Goal: Task Accomplishment & Management: Manage account settings

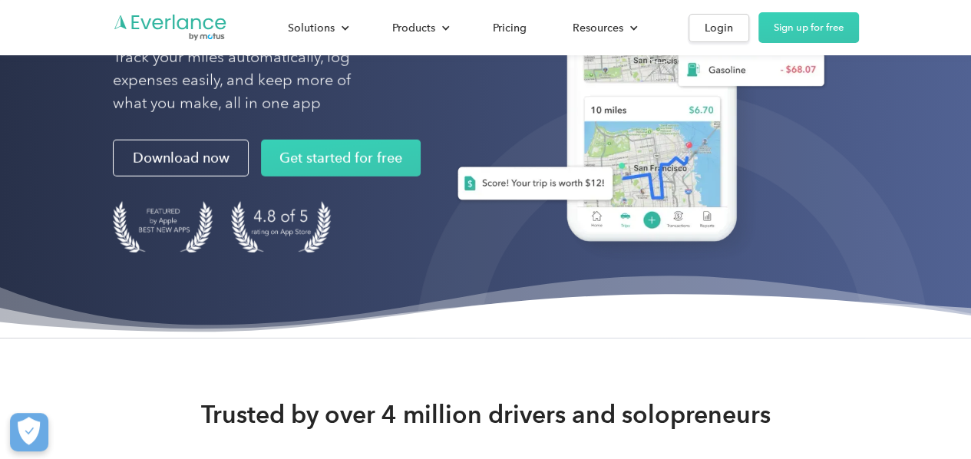
scroll to position [278, 0]
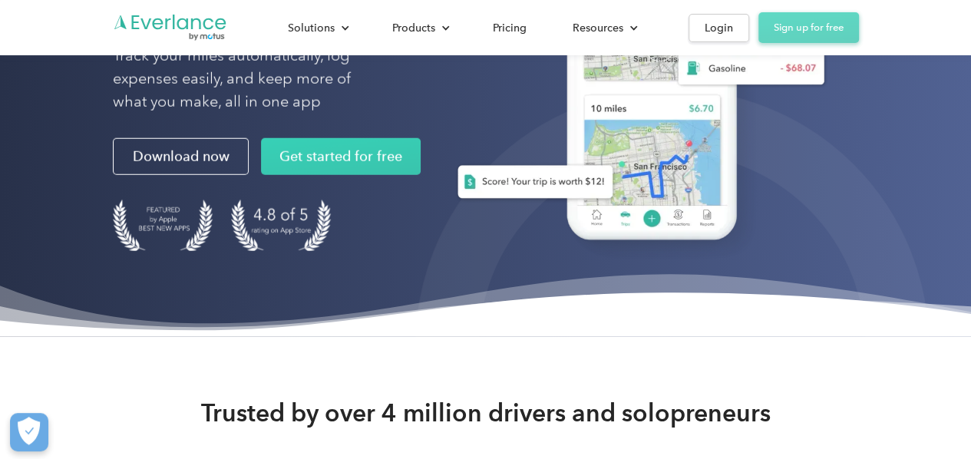
click at [801, 29] on link "Sign up for free" at bounding box center [808, 27] width 101 height 31
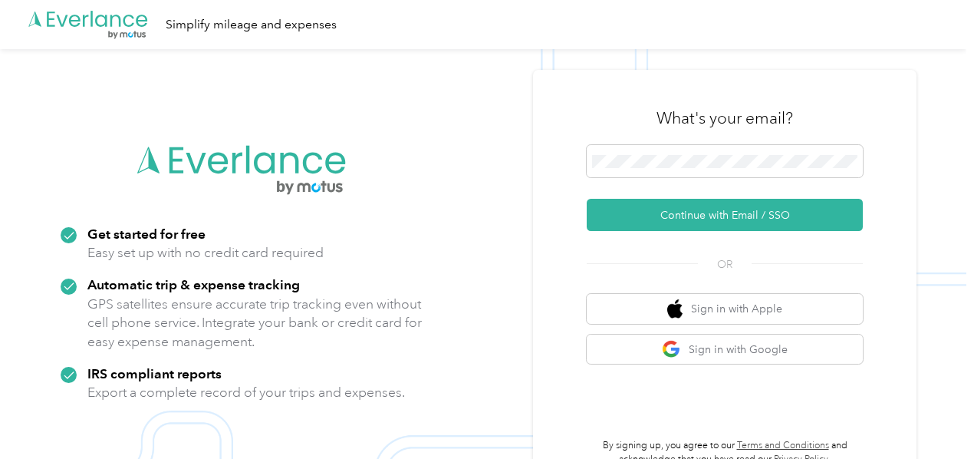
click at [537, 166] on img at bounding box center [483, 278] width 967 height 459
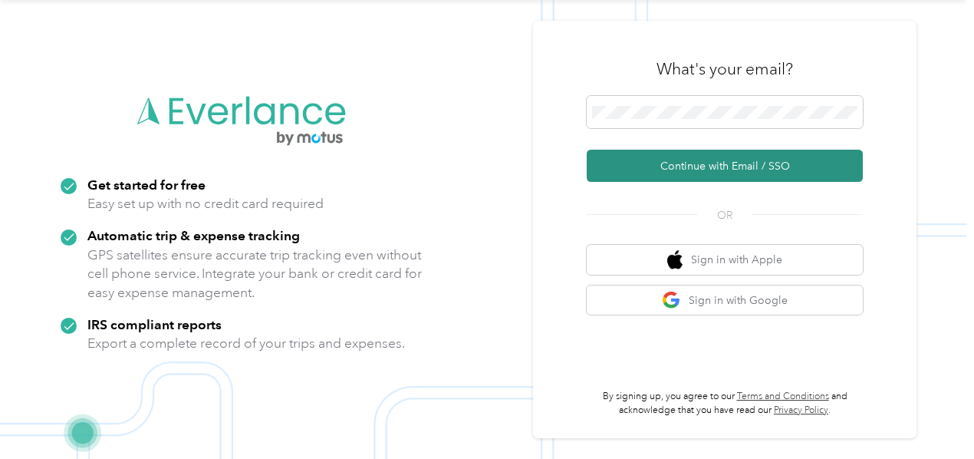
click at [726, 164] on button "Continue with Email / SSO" at bounding box center [725, 166] width 276 height 32
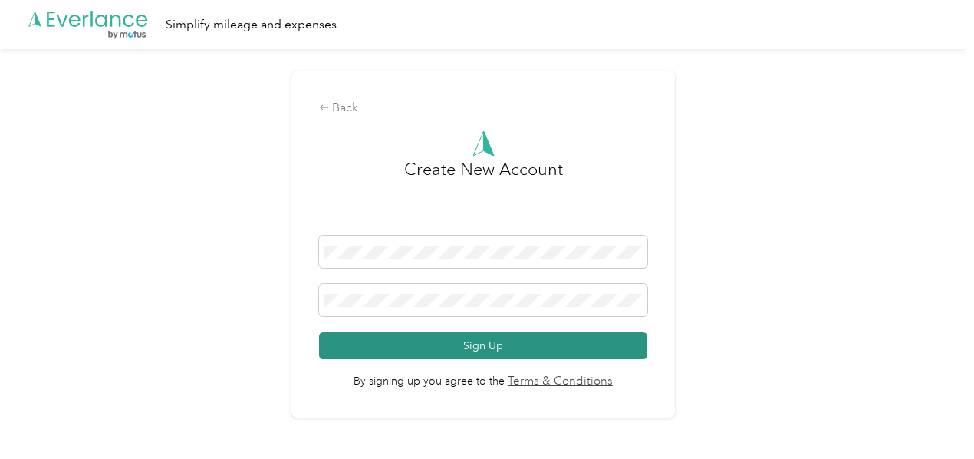
click at [485, 348] on button "Sign Up" at bounding box center [483, 345] width 328 height 27
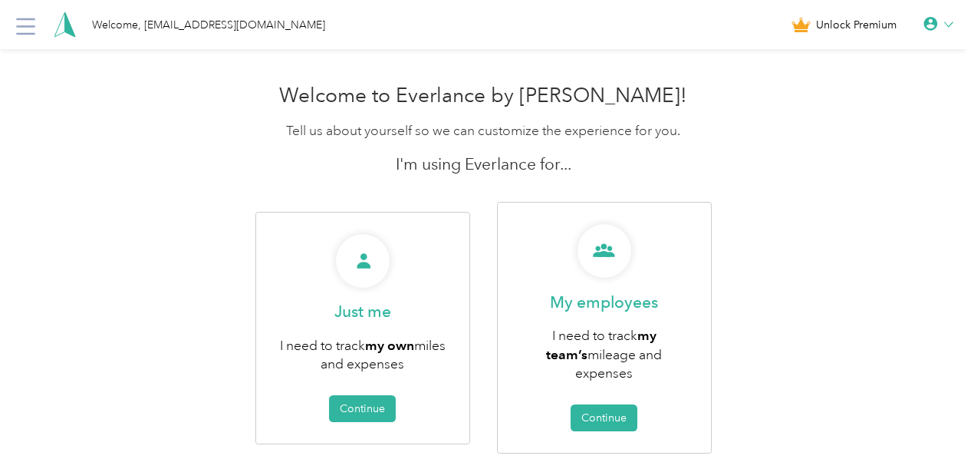
scroll to position [51, 0]
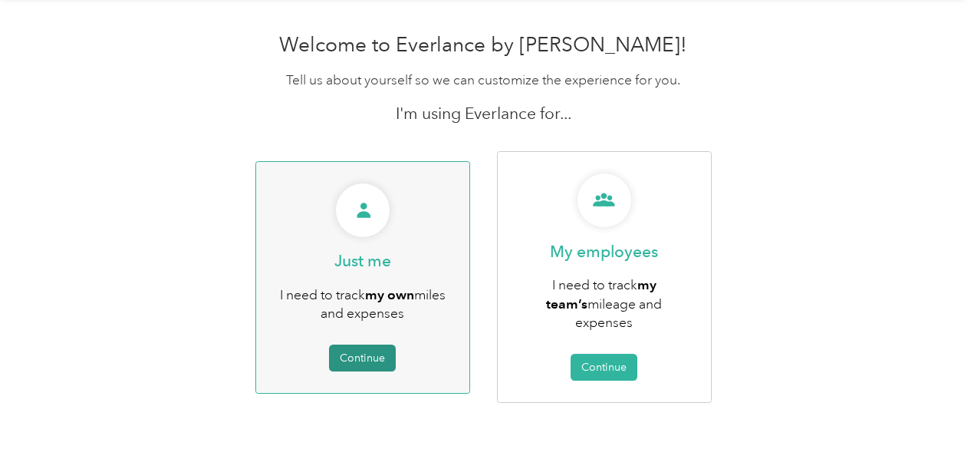
click at [366, 354] on button "Continue" at bounding box center [362, 357] width 67 height 27
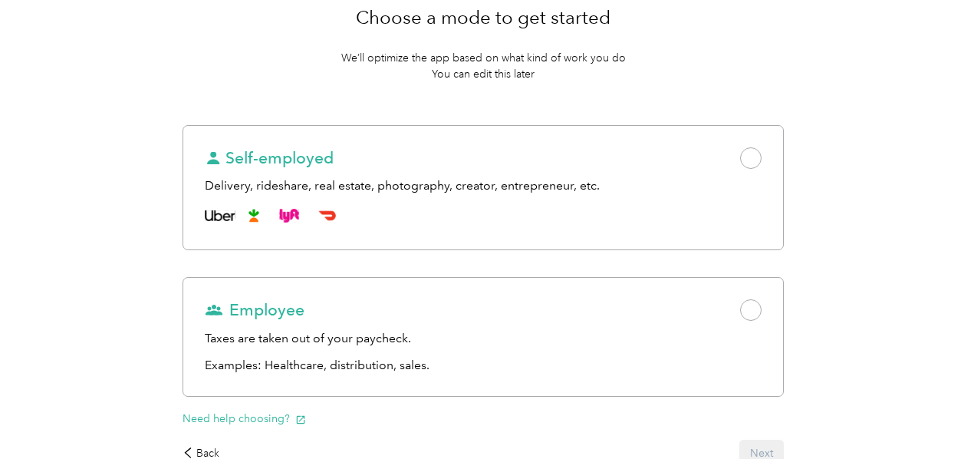
scroll to position [123, 0]
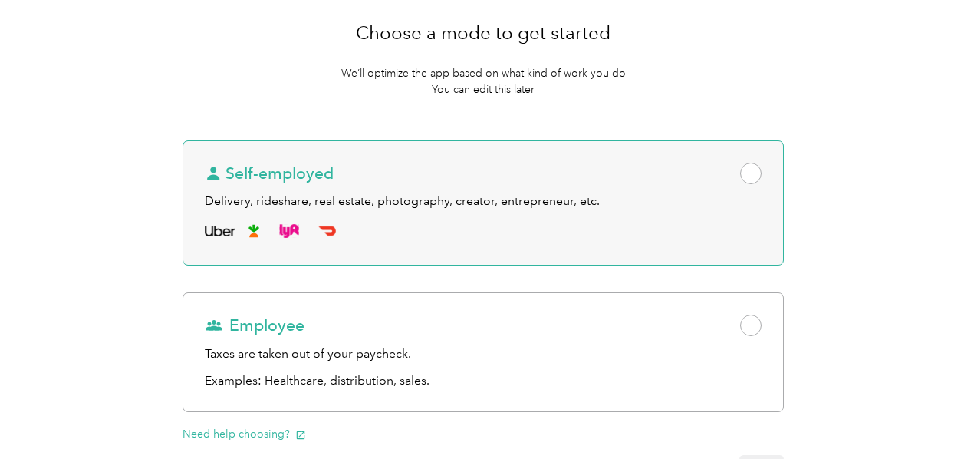
click at [740, 173] on span at bounding box center [750, 173] width 21 height 21
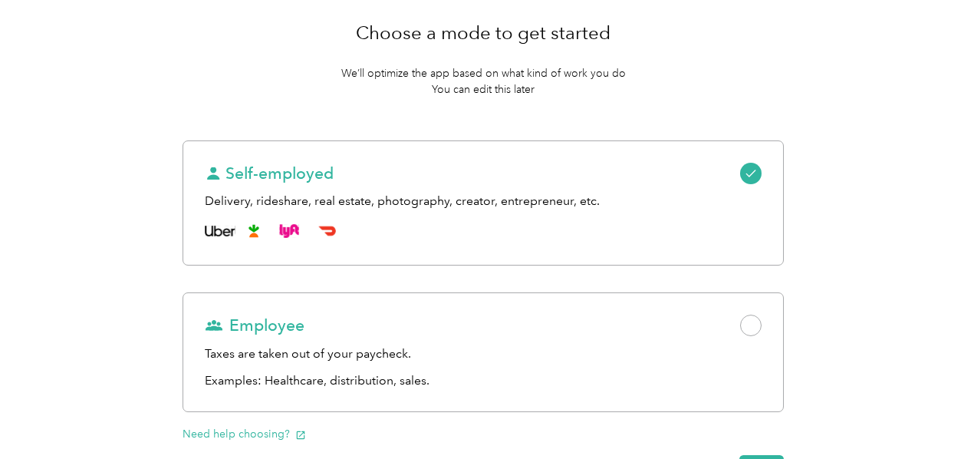
scroll to position [260, 0]
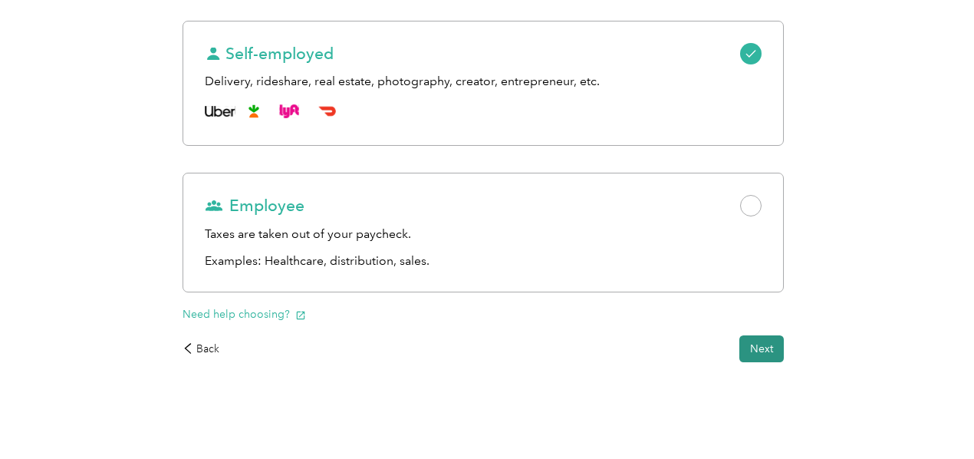
click at [740, 349] on button "Next" at bounding box center [762, 348] width 44 height 27
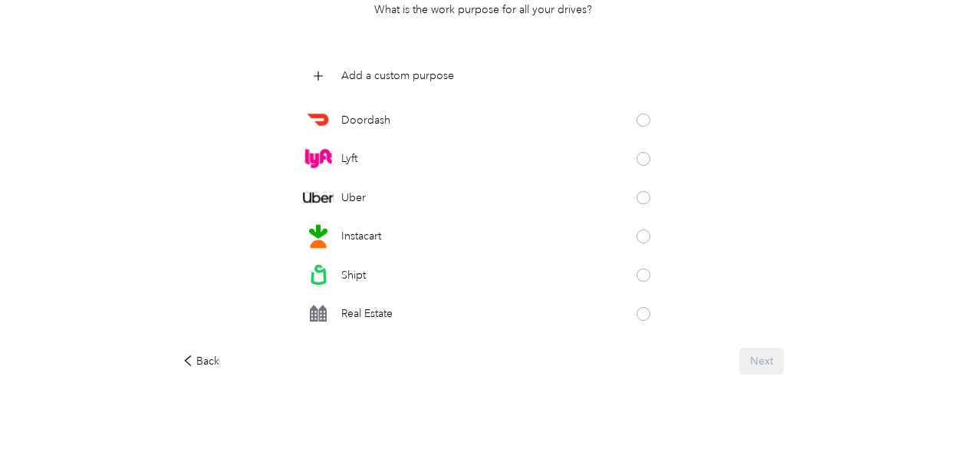
scroll to position [189, 0]
click at [327, 74] on icon at bounding box center [318, 74] width 18 height 18
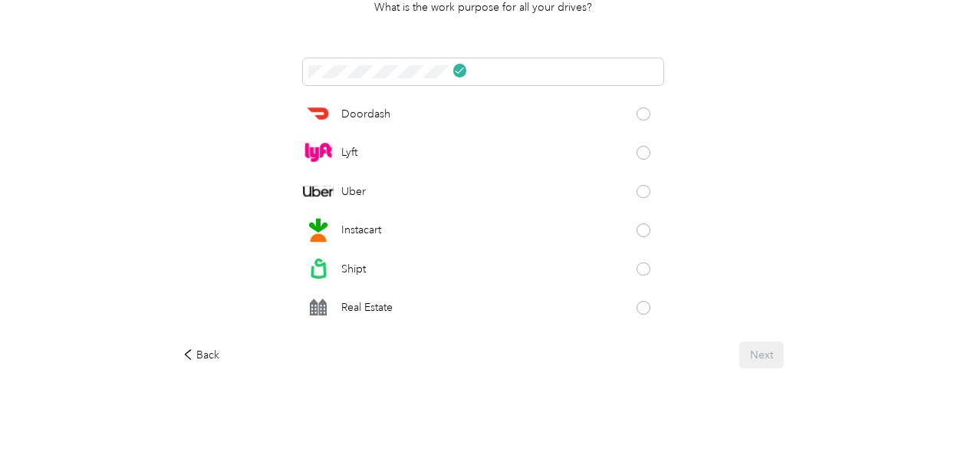
click at [603, 355] on div "Back Next" at bounding box center [483, 354] width 601 height 27
drag, startPoint x: 609, startPoint y: 292, endPoint x: 584, endPoint y: 97, distance: 196.5
click at [584, 97] on div "Doordash Lyft Uber Instacart Shipt Real Estate Wag! Taskrabbit Grubhub Favor Am…" at bounding box center [483, 193] width 601 height 270
click at [382, 61] on div "Doordash Lyft Uber Instacart Shipt Real Estate Wag! Taskrabbit Grubhub Favor Am…" at bounding box center [483, 193] width 601 height 270
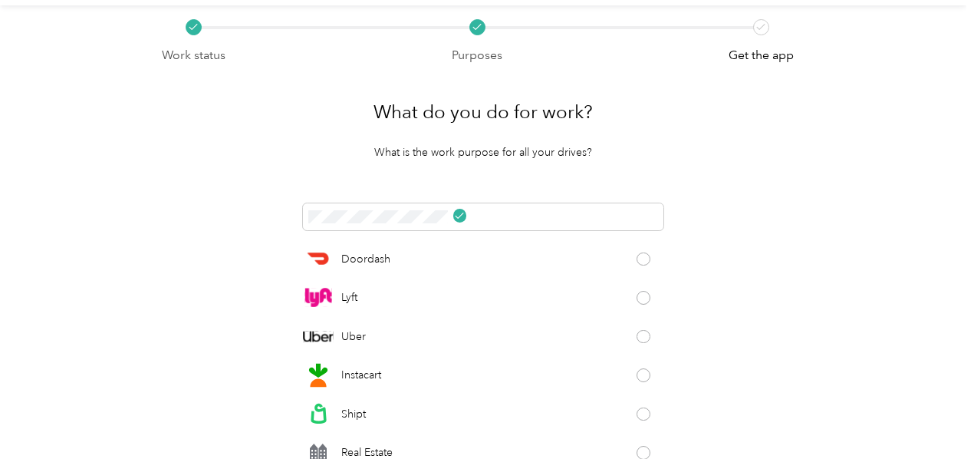
scroll to position [0, 0]
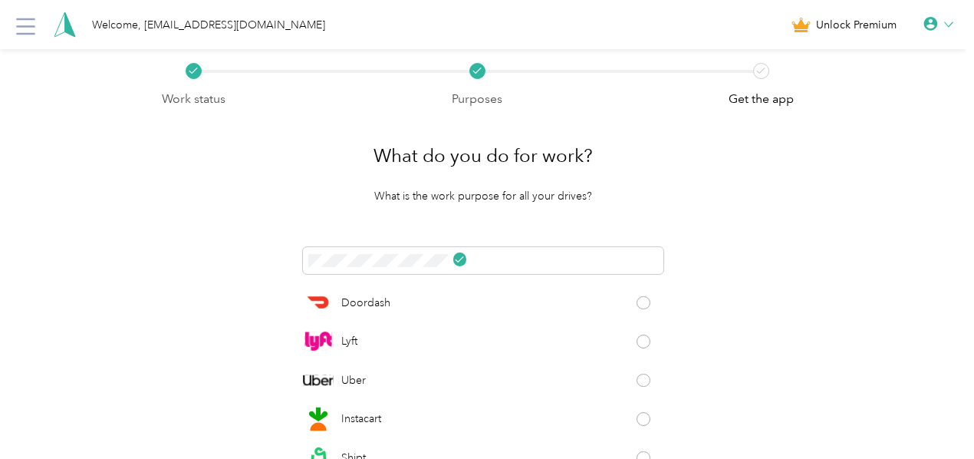
click at [565, 206] on div "What do you do for work? What is the work purpose for all your drives? Doordash…" at bounding box center [483, 343] width 644 height 470
click at [467, 257] on span at bounding box center [460, 259] width 14 height 14
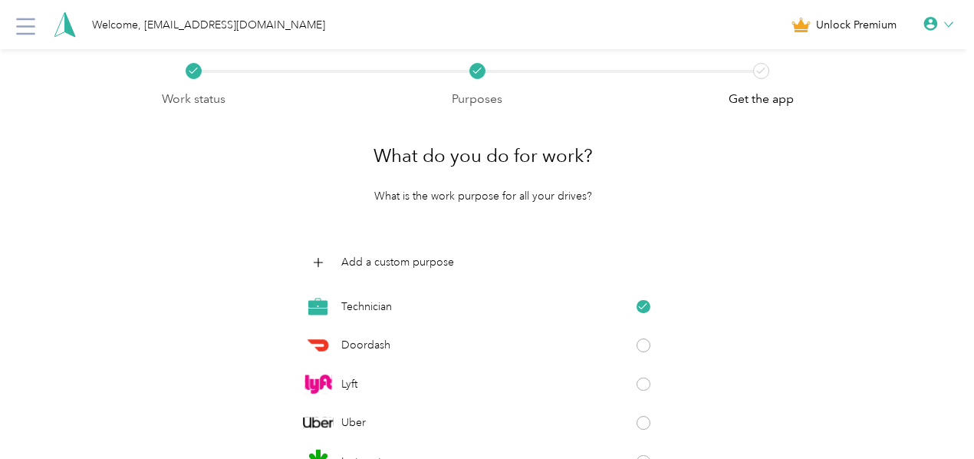
scroll to position [198, 0]
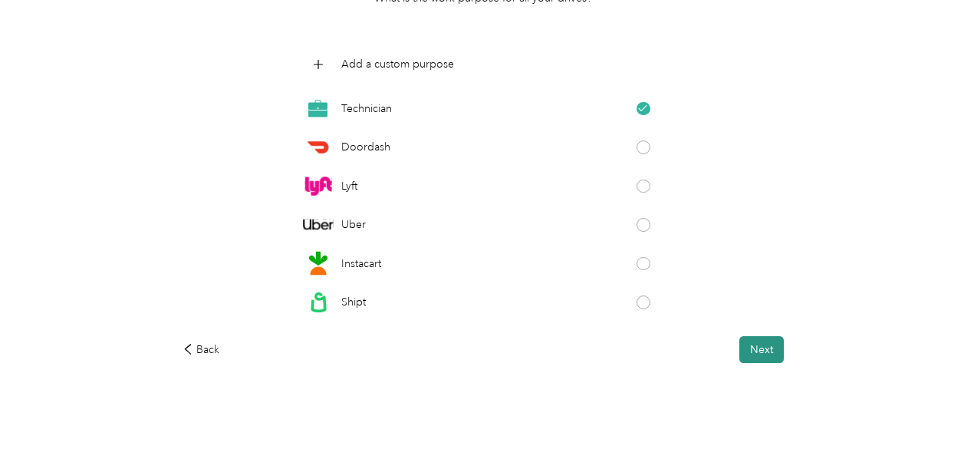
click at [740, 348] on button "Next" at bounding box center [762, 349] width 44 height 27
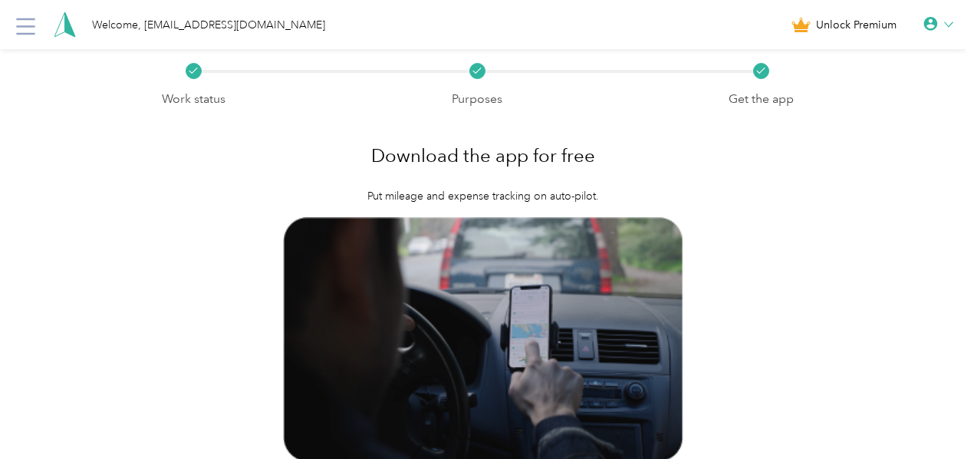
click at [954, 22] on icon at bounding box center [948, 24] width 9 height 9
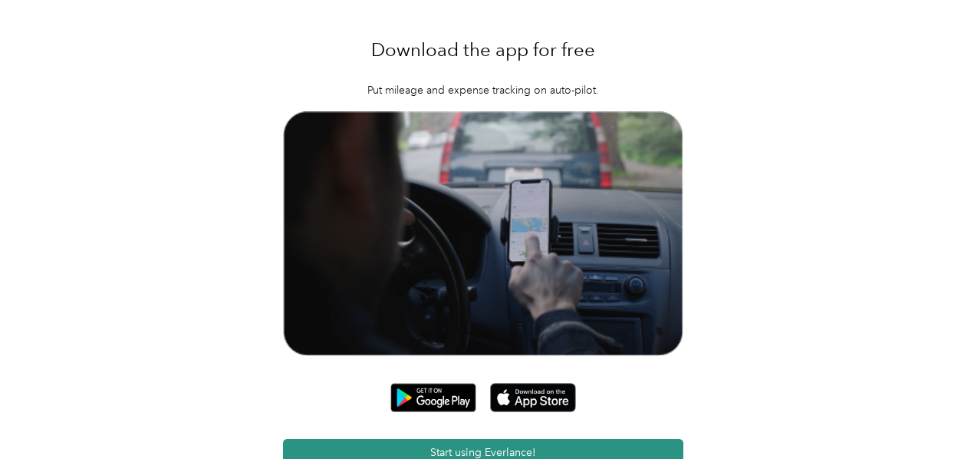
click at [499, 439] on button "Start using Everlance!" at bounding box center [483, 452] width 401 height 27
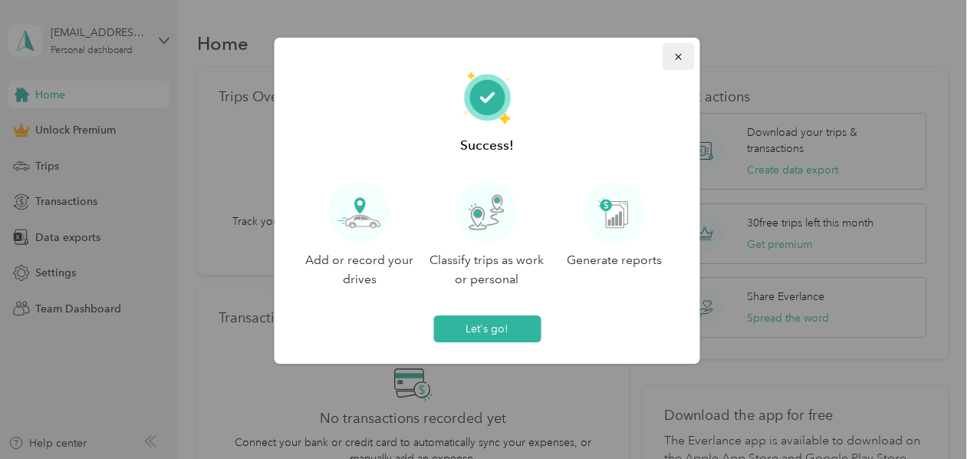
click at [682, 57] on icon "button" at bounding box center [679, 56] width 11 height 11
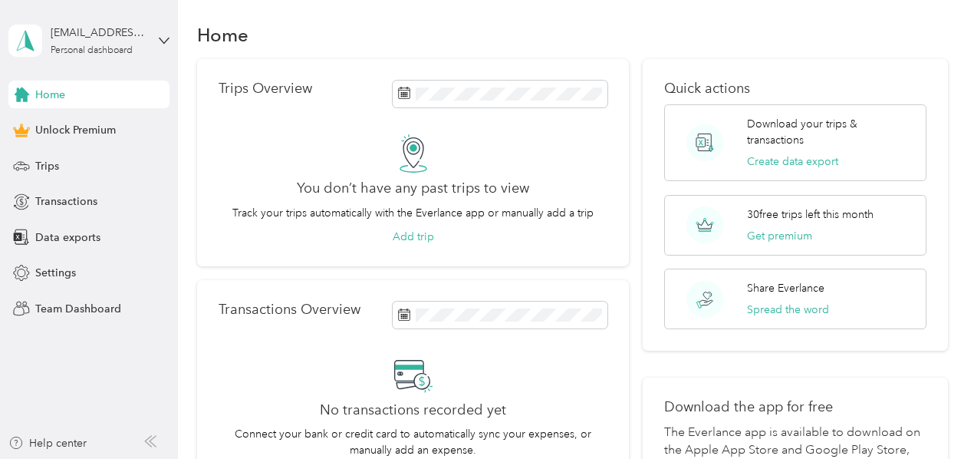
scroll to position [8, 0]
click at [409, 236] on button "Add trip" at bounding box center [413, 237] width 41 height 16
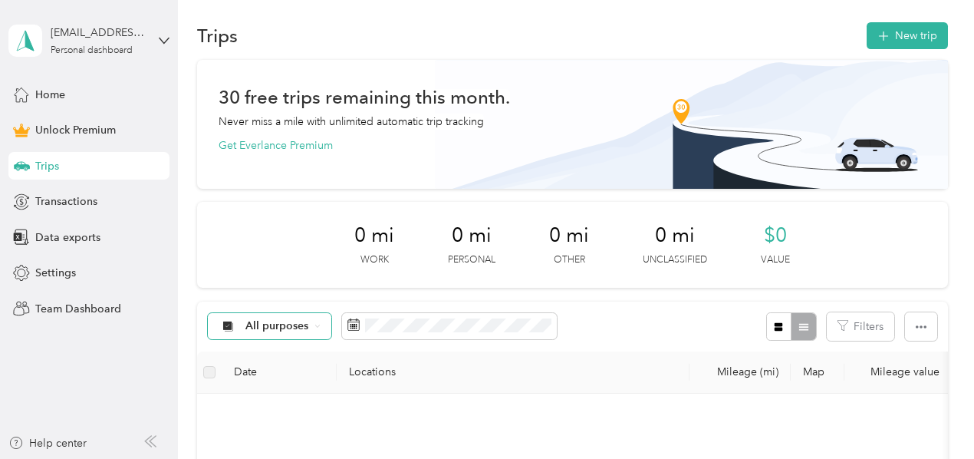
click at [320, 328] on icon at bounding box center [318, 326] width 6 height 6
click at [275, 217] on span "Technician" at bounding box center [283, 217] width 74 height 16
click at [346, 325] on rect at bounding box center [347, 325] width 2 height 2
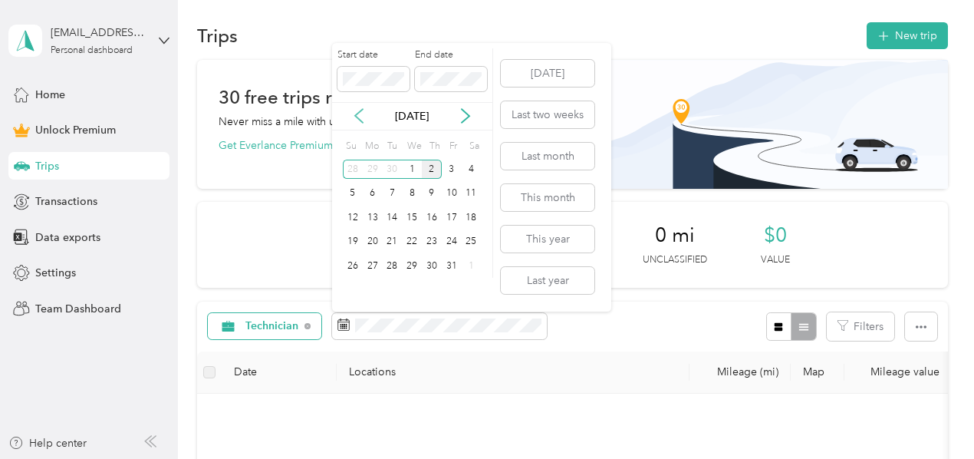
click at [360, 120] on icon at bounding box center [359, 117] width 8 height 14
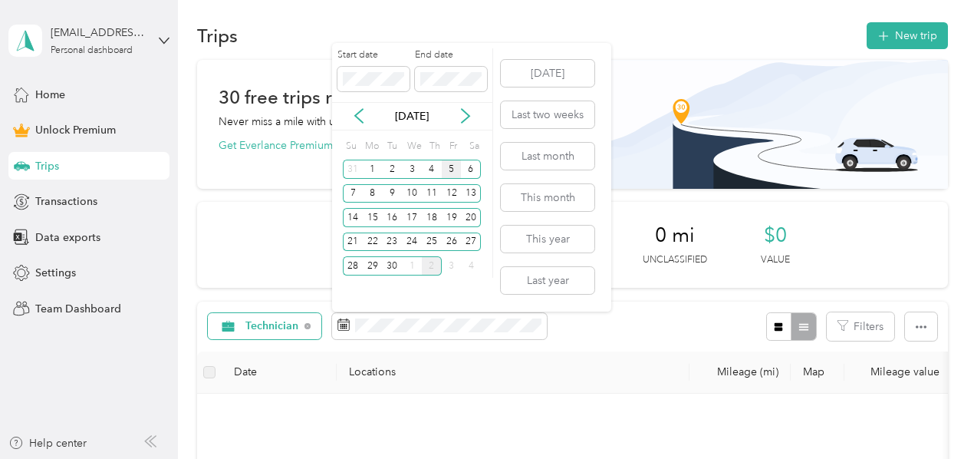
click at [454, 165] on div "5" at bounding box center [452, 169] width 20 height 19
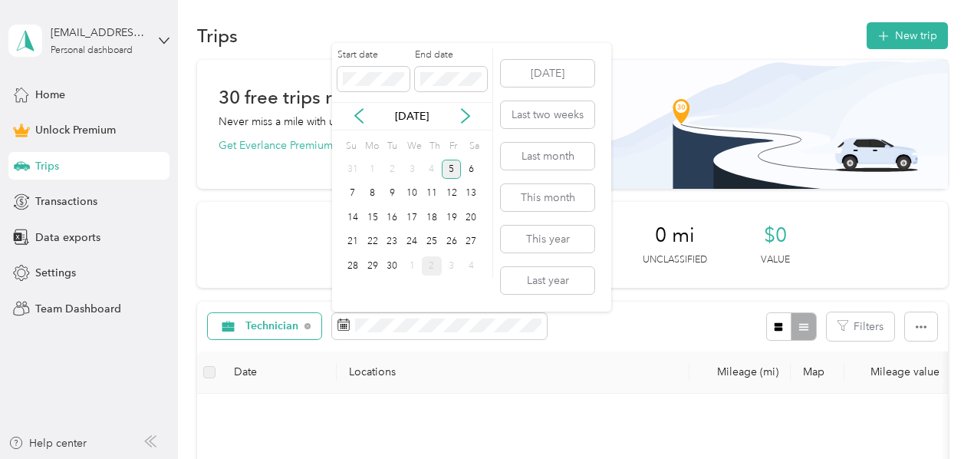
click at [453, 170] on div "5" at bounding box center [452, 169] width 20 height 19
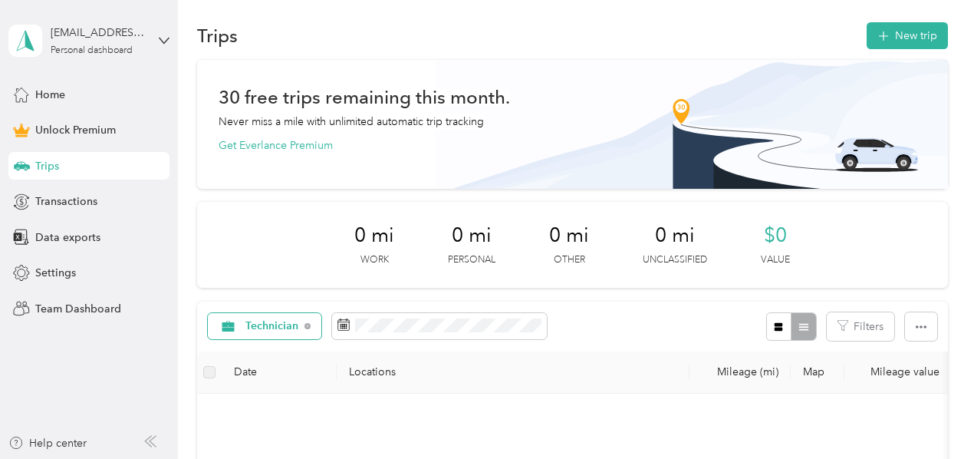
click at [247, 374] on th "Date" at bounding box center [279, 372] width 115 height 42
click at [371, 372] on th "Locations" at bounding box center [513, 372] width 353 height 42
click at [318, 315] on div "Technician" at bounding box center [265, 326] width 114 height 26
click at [287, 213] on span "Technician" at bounding box center [274, 217] width 56 height 16
click at [343, 326] on icon at bounding box center [344, 324] width 12 height 12
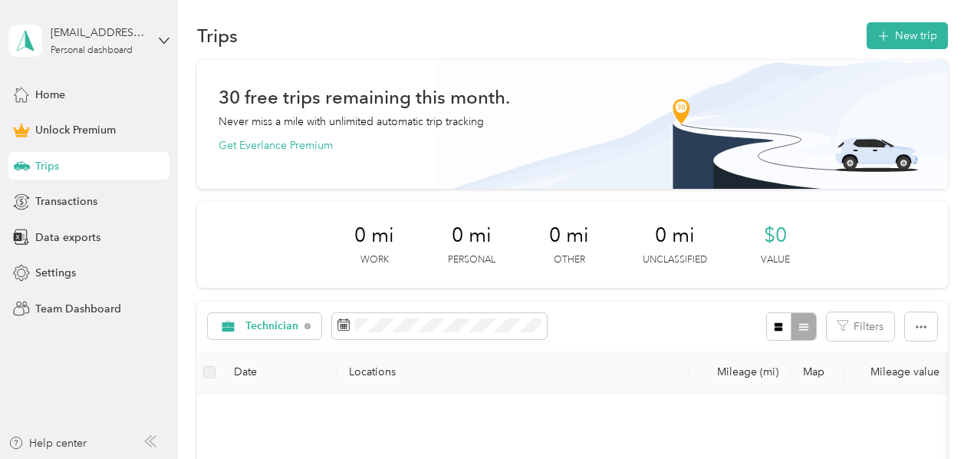
click at [628, 348] on div "Technician Filters" at bounding box center [572, 327] width 751 height 50
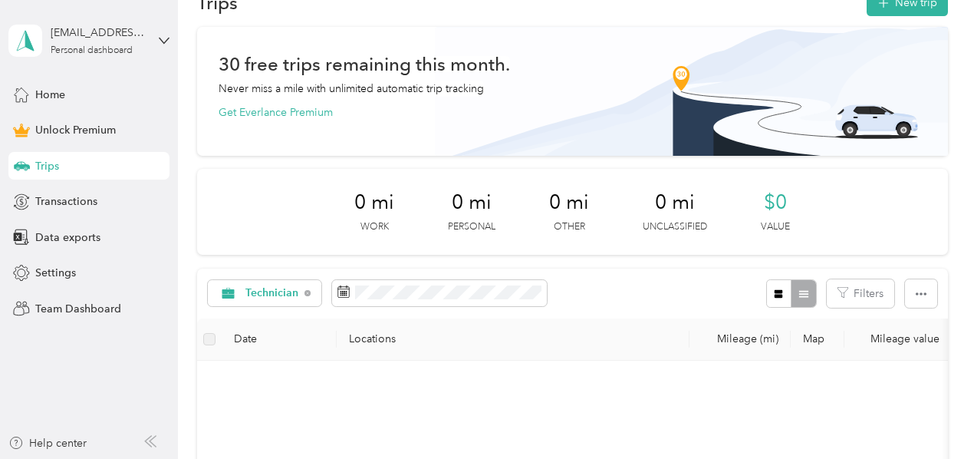
scroll to position [40, 0]
click at [213, 338] on label at bounding box center [209, 339] width 12 height 17
click at [207, 340] on label at bounding box center [209, 339] width 12 height 17
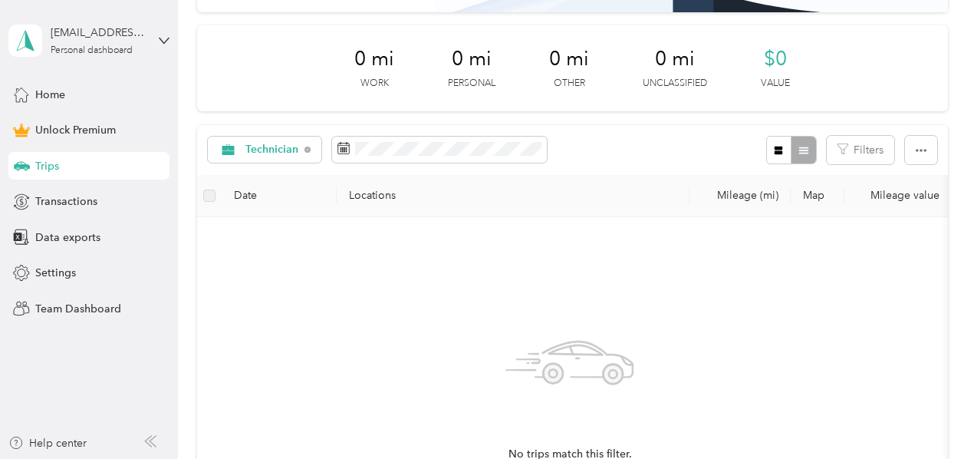
scroll to position [0, 0]
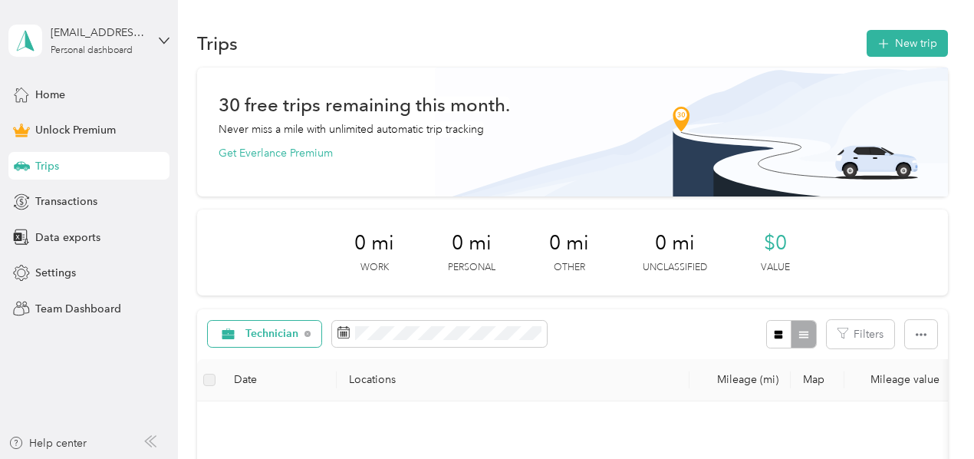
click at [310, 335] on div "Technician" at bounding box center [265, 334] width 114 height 26
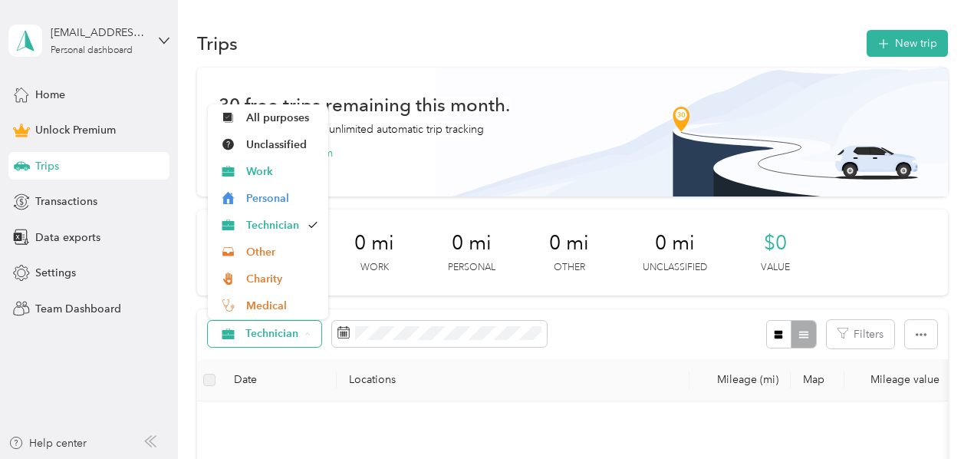
click at [310, 338] on div "Technician" at bounding box center [265, 334] width 114 height 26
click at [284, 334] on span "Technician" at bounding box center [273, 333] width 54 height 11
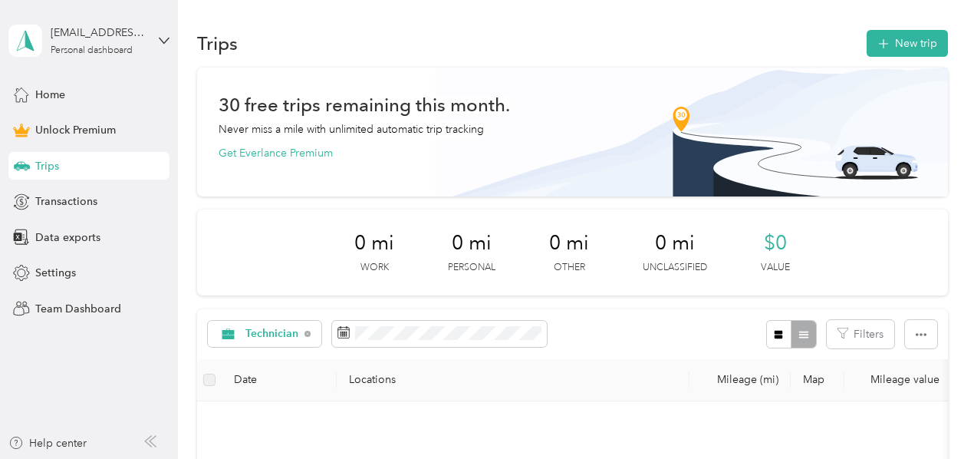
click at [296, 391] on th "Date" at bounding box center [279, 380] width 115 height 42
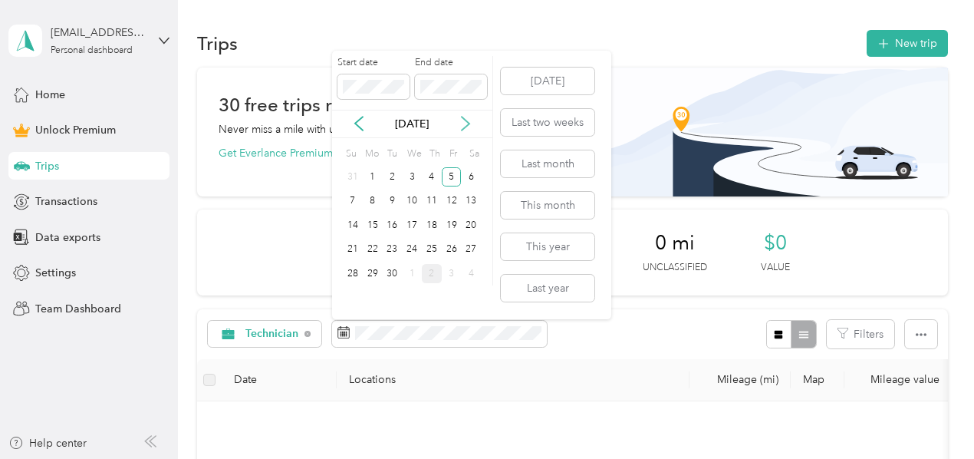
click at [465, 121] on icon at bounding box center [465, 123] width 15 height 15
click at [391, 205] on div "7" at bounding box center [392, 201] width 20 height 19
click at [358, 130] on icon at bounding box center [358, 123] width 15 height 15
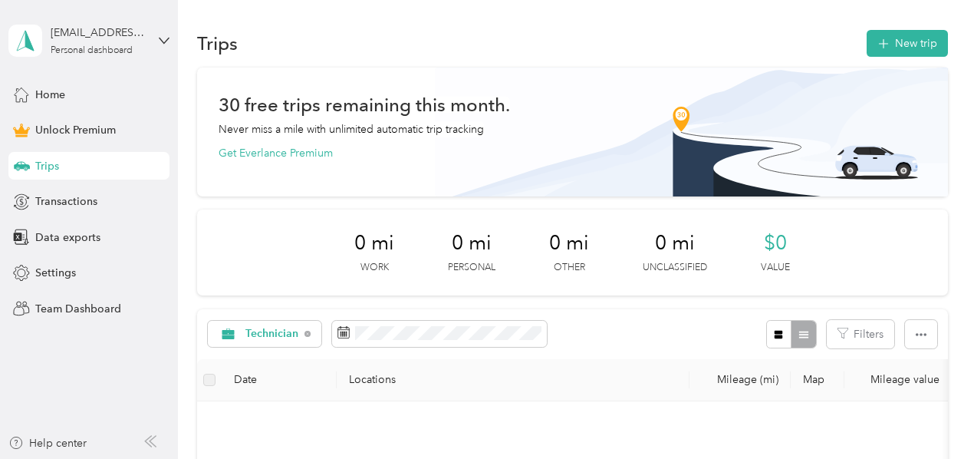
click at [346, 334] on rect at bounding box center [347, 335] width 2 height 2
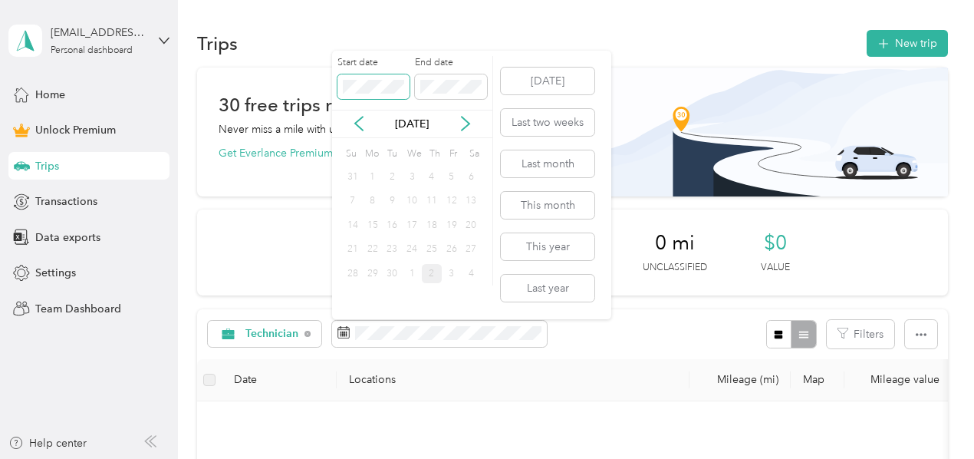
click at [308, 101] on body "[EMAIL_ADDRESS][DOMAIN_NAME] Personal dashboard Home Unlock Premium Trips Trans…" at bounding box center [483, 229] width 967 height 459
click at [262, 93] on body "[EMAIL_ADDRESS][DOMAIN_NAME] Personal dashboard Home Unlock Premium Trips Trans…" at bounding box center [483, 229] width 967 height 459
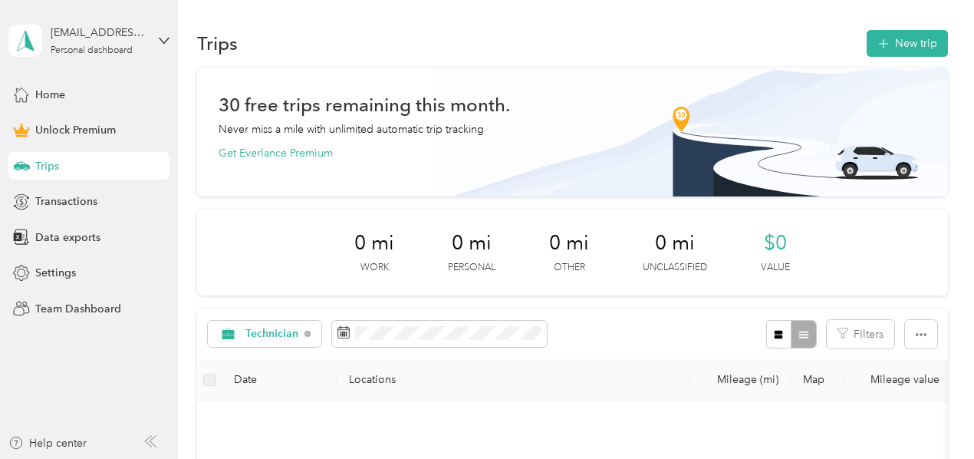
click at [324, 202] on div "30 free trips remaining this month. Never miss a mile with unlimited automatic …" at bounding box center [572, 457] width 751 height 778
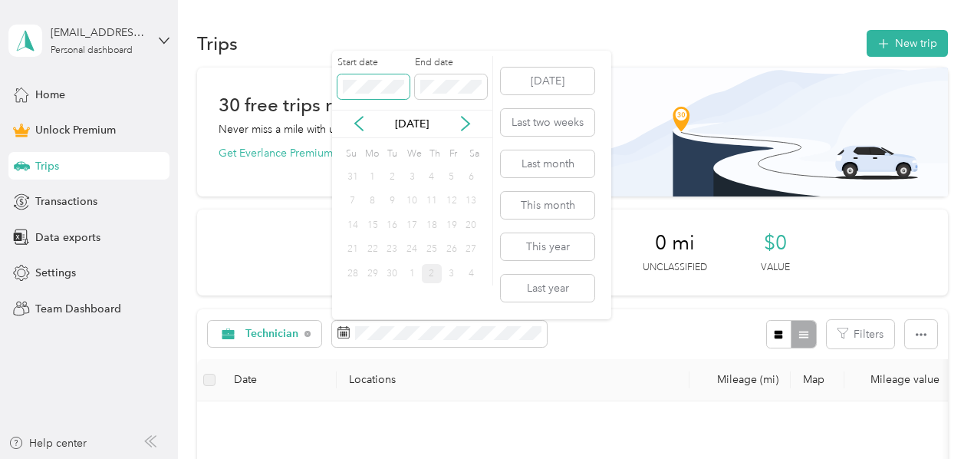
click at [282, 97] on body "[EMAIL_ADDRESS][DOMAIN_NAME] Personal dashboard Home Unlock Premium Trips Trans…" at bounding box center [483, 229] width 967 height 459
click at [356, 131] on div "[DATE]" at bounding box center [412, 124] width 160 height 16
click at [358, 121] on icon at bounding box center [358, 123] width 15 height 15
click at [466, 123] on icon at bounding box center [465, 123] width 15 height 15
click at [452, 176] on div "5" at bounding box center [452, 176] width 20 height 19
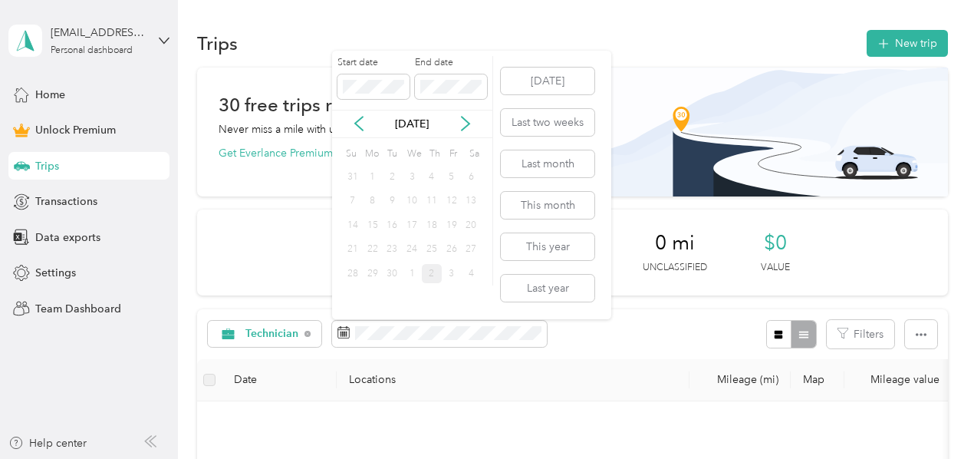
click at [452, 176] on div "5" at bounding box center [452, 176] width 20 height 19
click at [336, 116] on div "[DATE]" at bounding box center [412, 124] width 160 height 16
click at [453, 176] on div "5" at bounding box center [452, 176] width 20 height 19
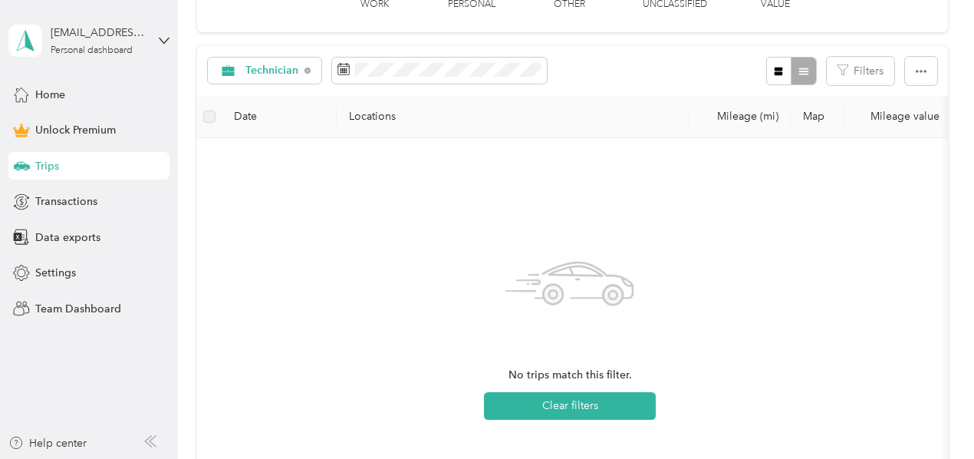
scroll to position [264, 0]
click at [205, 116] on label at bounding box center [209, 115] width 12 height 17
click at [216, 114] on th at bounding box center [209, 116] width 25 height 42
click at [353, 113] on th "Locations" at bounding box center [513, 116] width 353 height 42
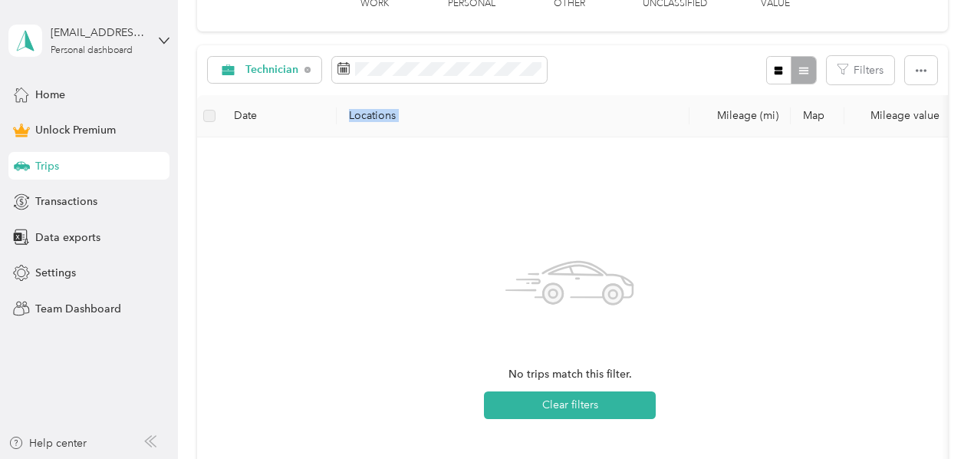
click at [353, 113] on th "Locations" at bounding box center [513, 116] width 353 height 42
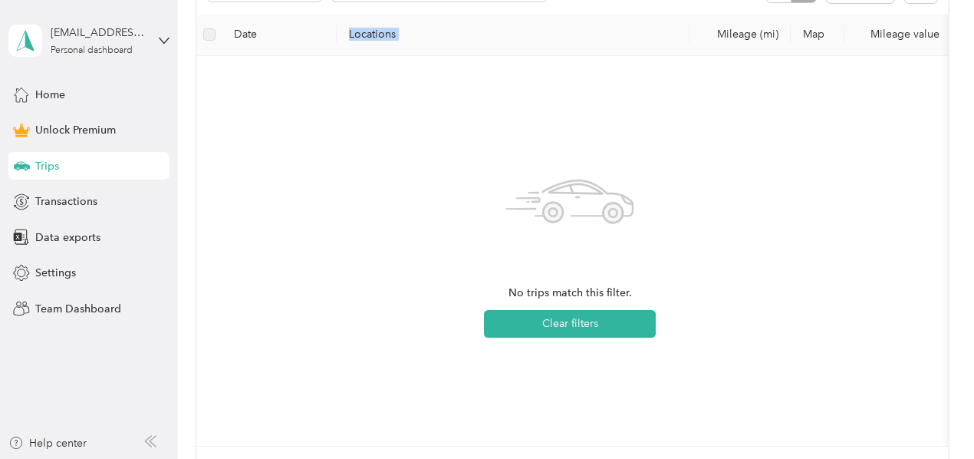
scroll to position [229, 0]
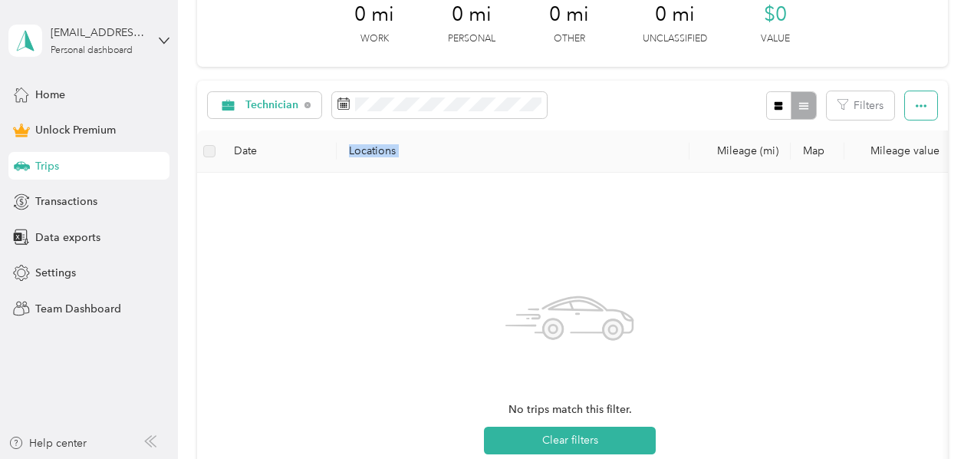
click at [920, 101] on icon "button" at bounding box center [921, 106] width 11 height 11
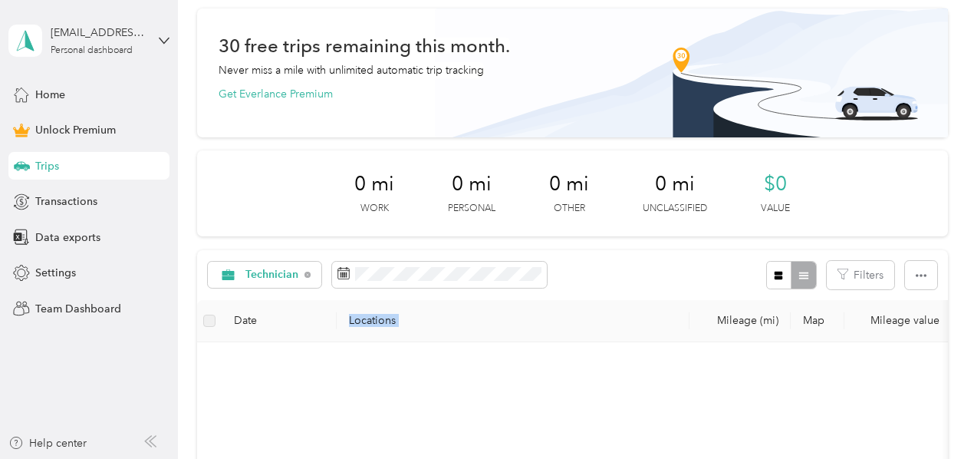
scroll to position [0, 0]
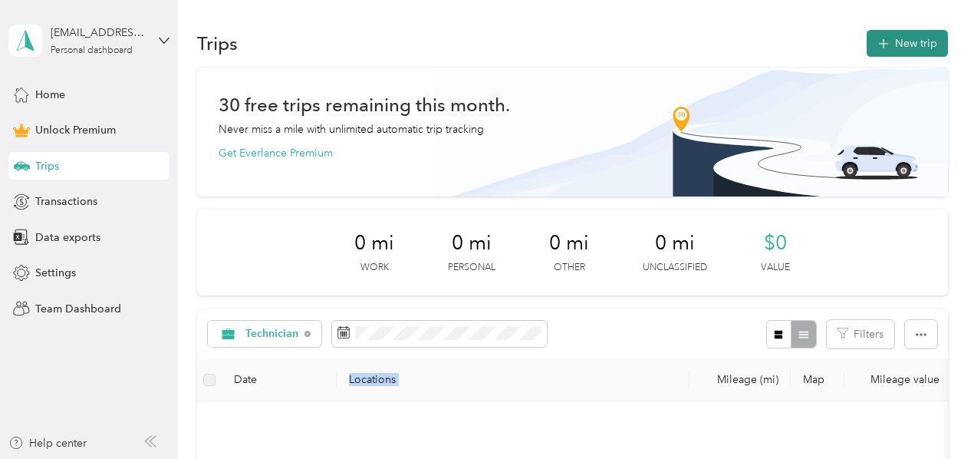
click at [921, 38] on button "New trip" at bounding box center [907, 43] width 81 height 27
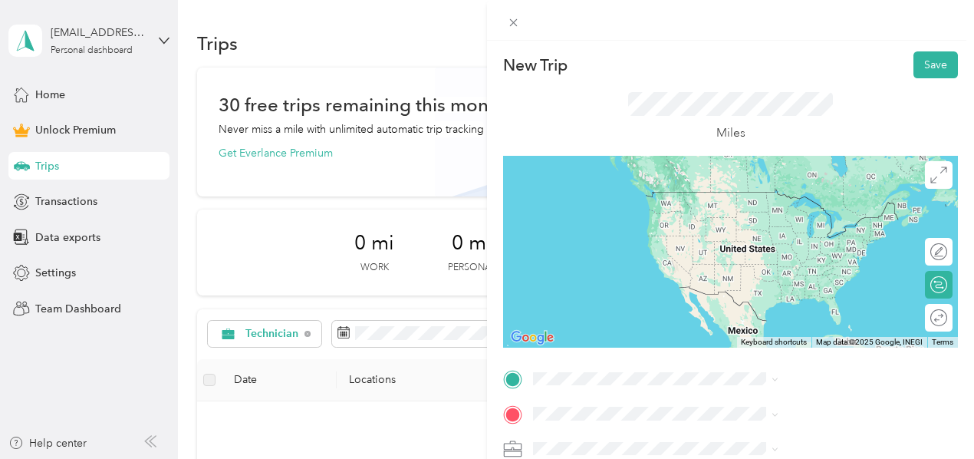
click at [790, 298] on span "[STREET_ADDRESS][US_STATE]" at bounding box center [800, 294] width 153 height 14
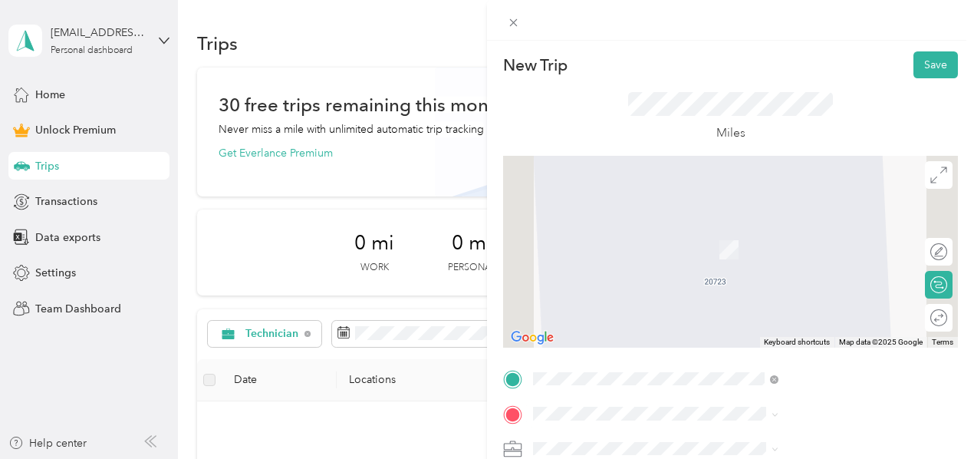
click at [772, 226] on span "[STREET_ADDRESS][US_STATE]" at bounding box center [800, 227] width 153 height 14
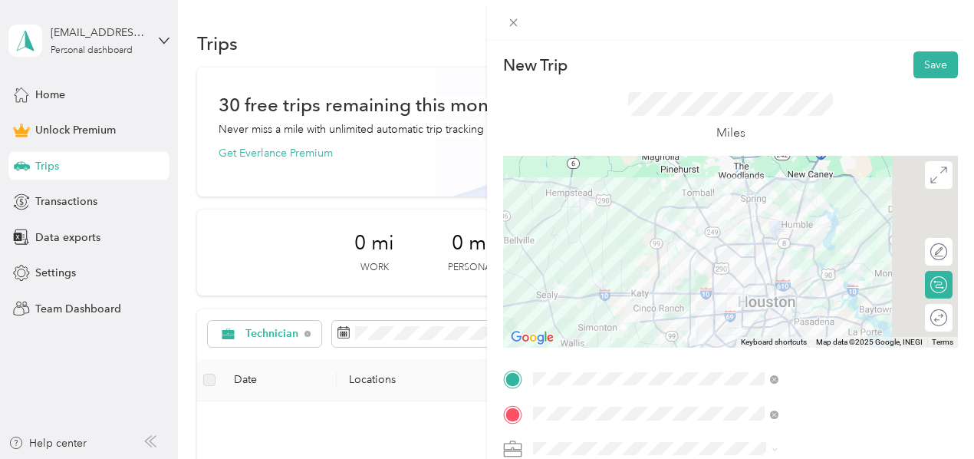
click at [789, 285] on div at bounding box center [730, 252] width 455 height 192
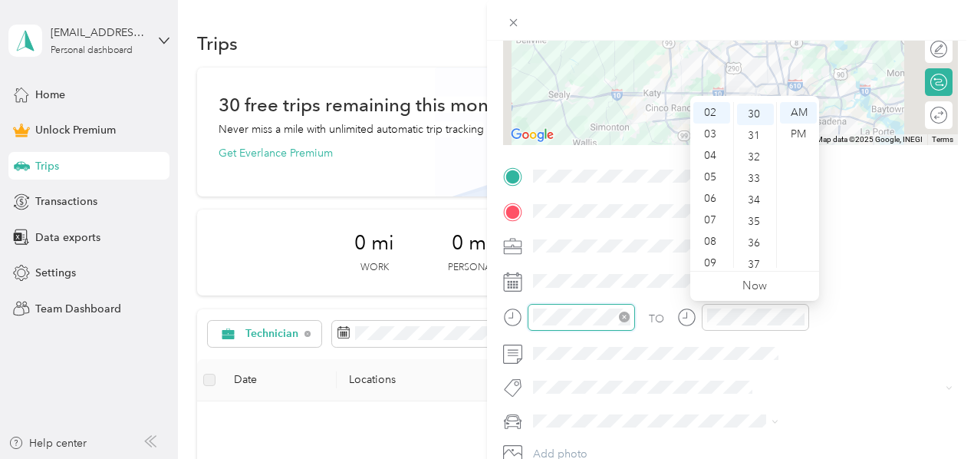
scroll to position [644, 0]
click at [711, 263] on div "09" at bounding box center [712, 262] width 37 height 21
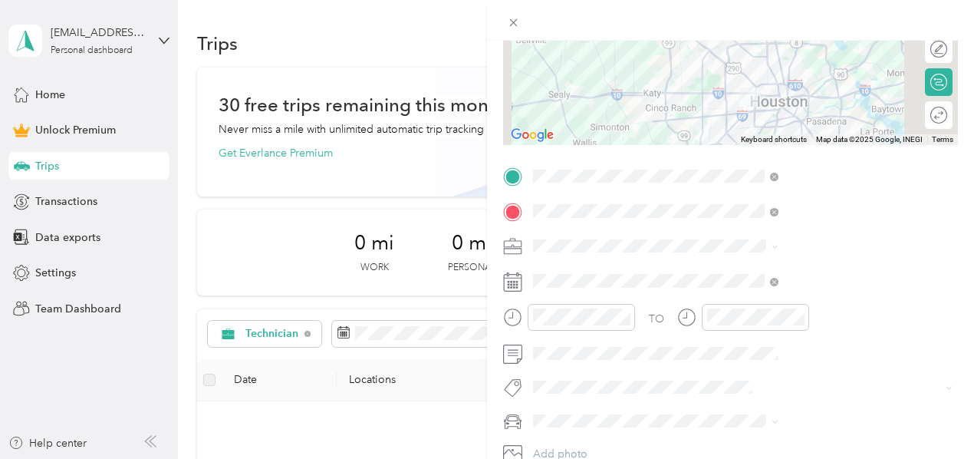
click at [809, 328] on div "TO" at bounding box center [730, 323] width 455 height 38
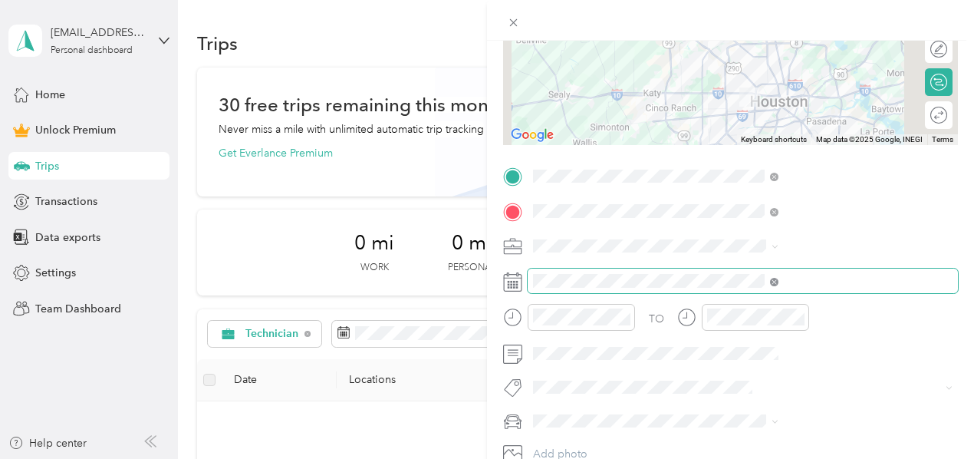
click at [776, 282] on icon at bounding box center [774, 281] width 5 height 5
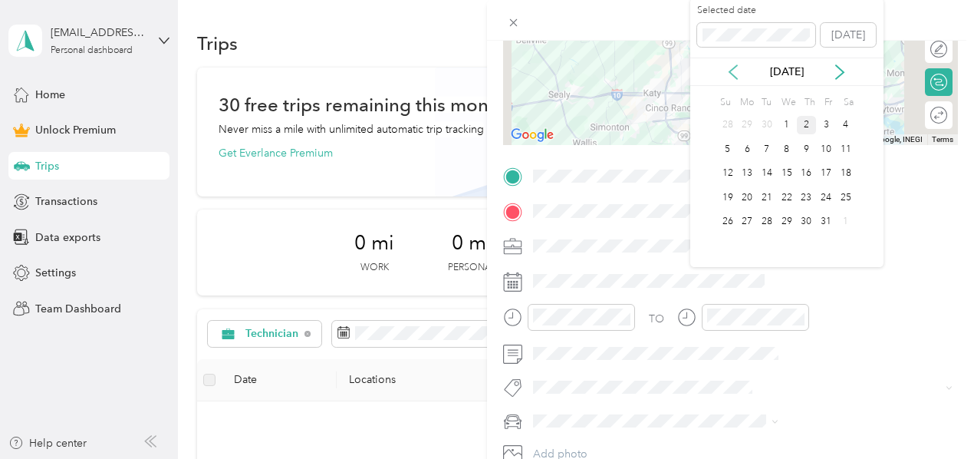
click at [736, 70] on icon at bounding box center [733, 71] width 15 height 15
click at [829, 123] on div "5" at bounding box center [826, 125] width 20 height 19
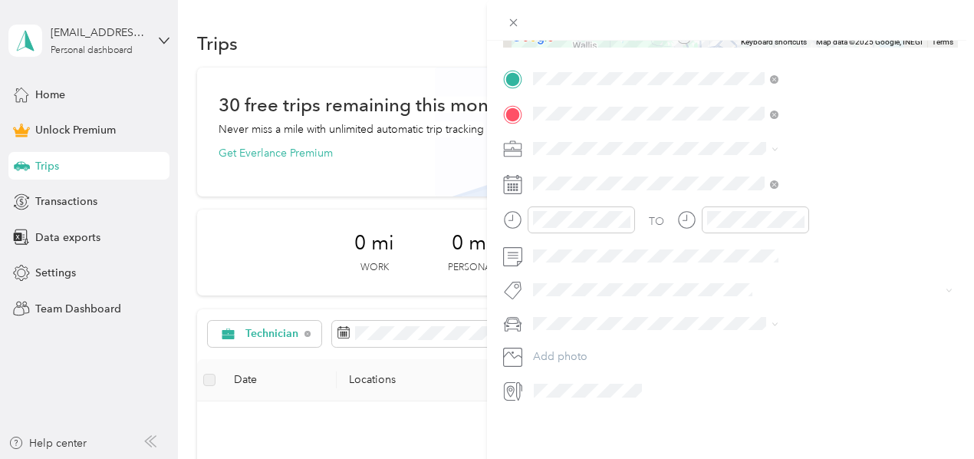
scroll to position [0, 0]
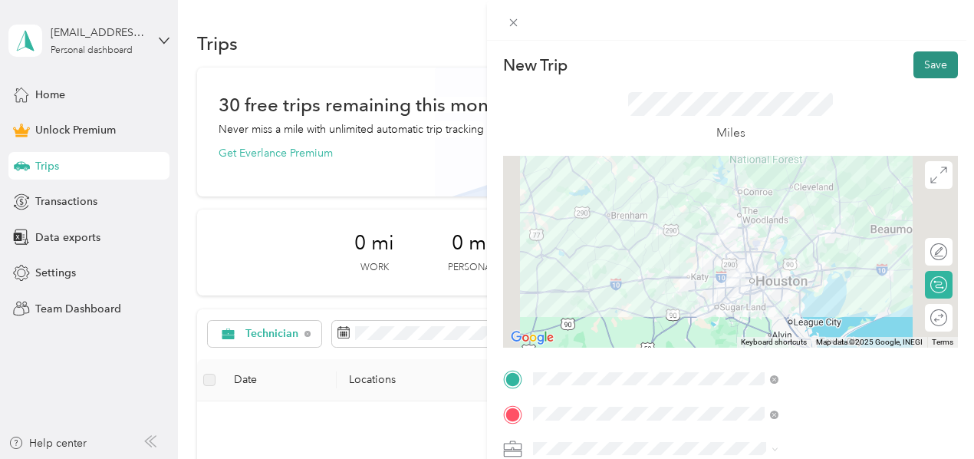
click at [925, 64] on button "Save" at bounding box center [936, 64] width 44 height 27
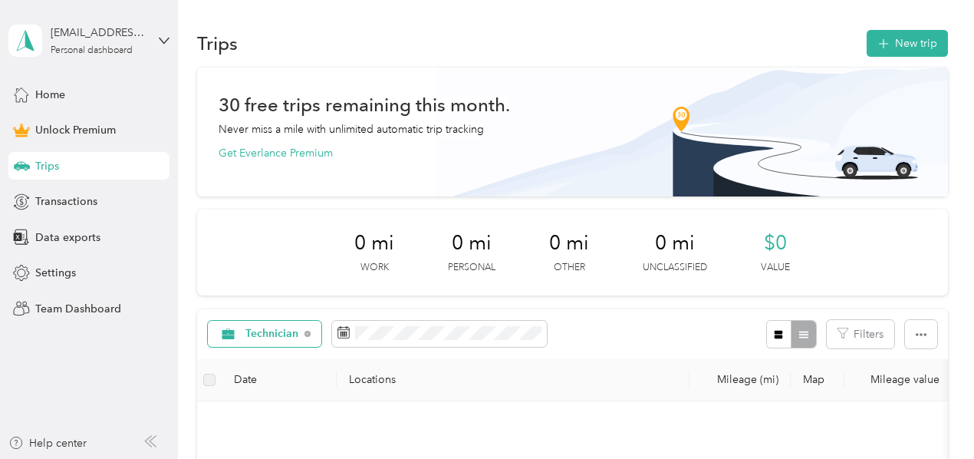
click at [272, 332] on span "Technician" at bounding box center [273, 333] width 54 height 11
click at [276, 119] on span "All purposes" at bounding box center [282, 118] width 72 height 16
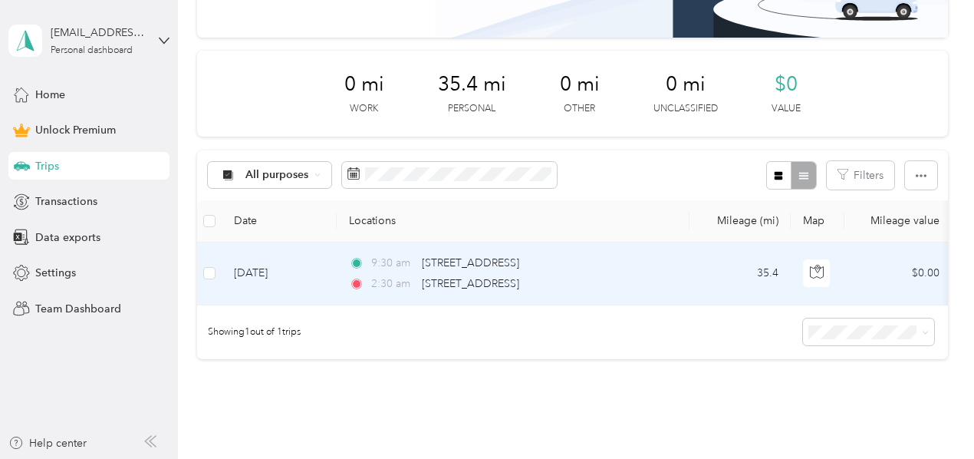
scroll to position [161, 0]
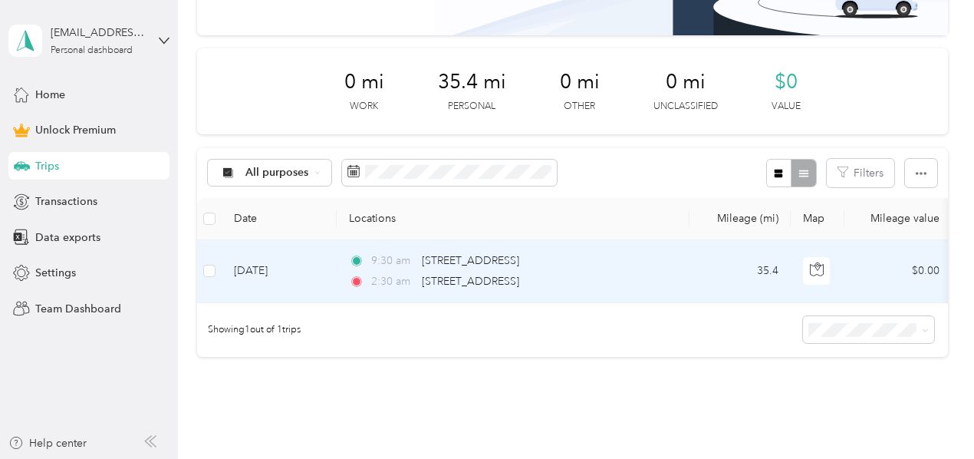
click at [384, 278] on span "2:30 am" at bounding box center [393, 281] width 44 height 17
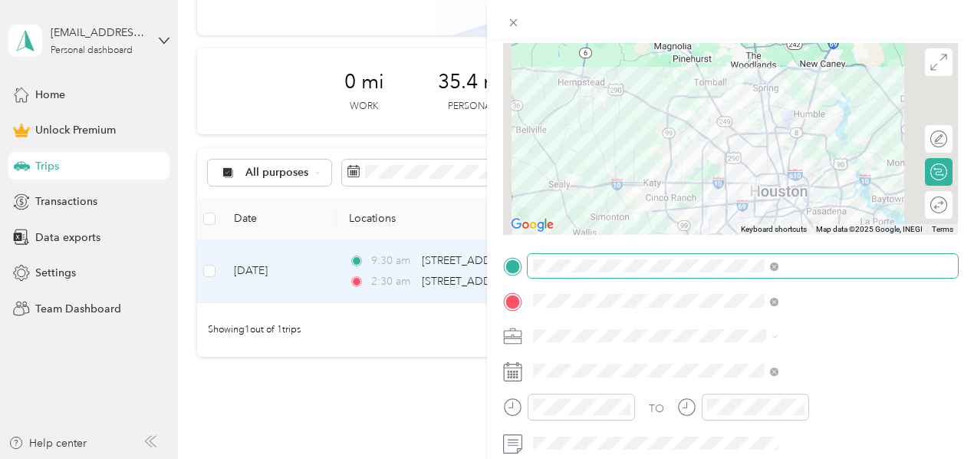
scroll to position [143, 0]
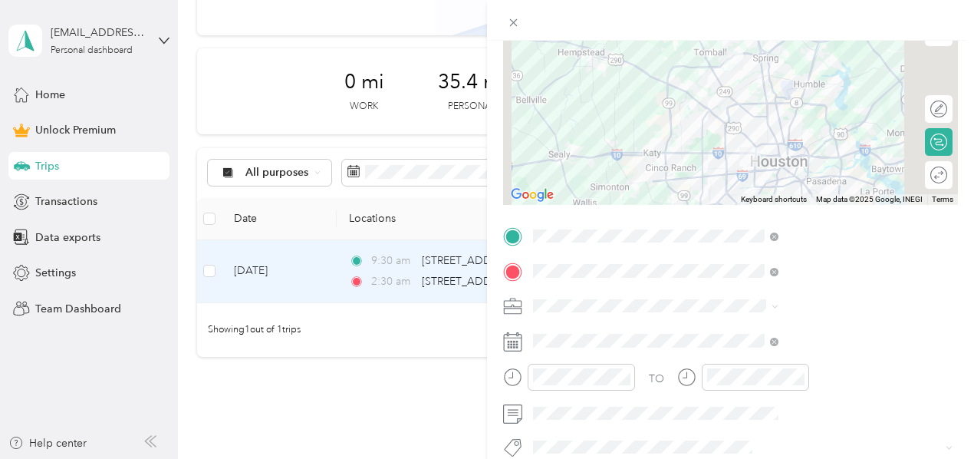
drag, startPoint x: 834, startPoint y: 377, endPoint x: 855, endPoint y: 377, distance: 20.7
click at [834, 377] on div "TO" at bounding box center [730, 383] width 455 height 38
click at [4, 4] on div "Trip details Save This trip cannot be edited because it is either under review,…" at bounding box center [487, 229] width 974 height 459
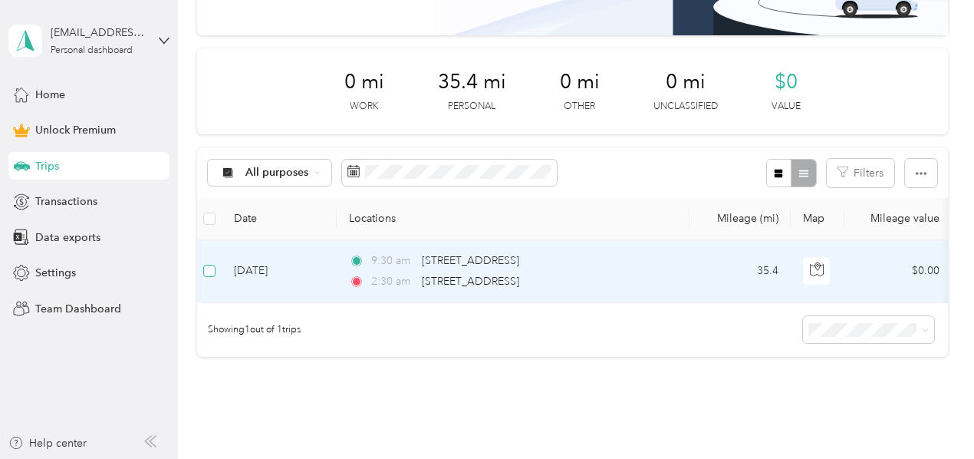
click at [213, 276] on label at bounding box center [209, 270] width 12 height 17
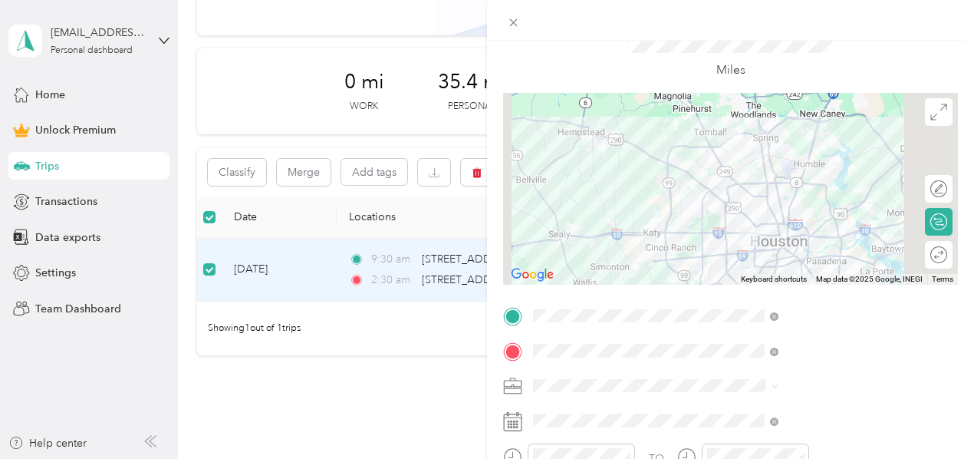
scroll to position [104, 0]
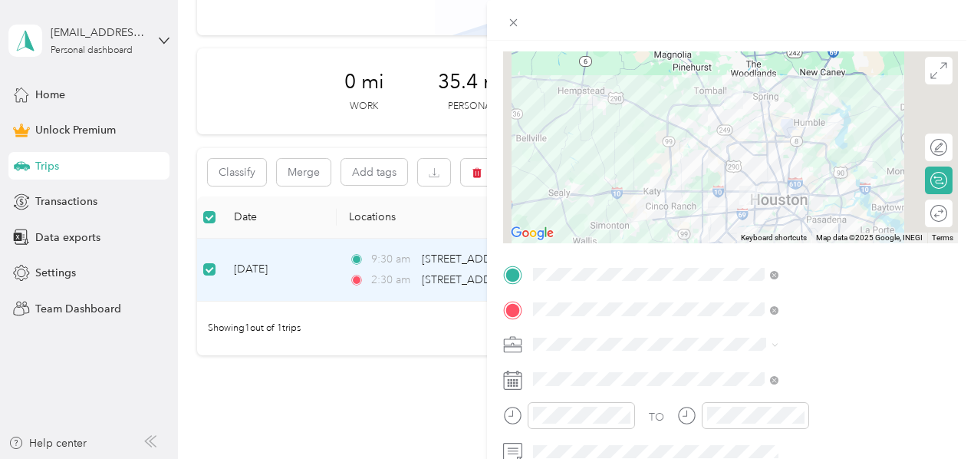
click at [660, 344] on form "Trip details Save This trip cannot be edited because it is either under review,…" at bounding box center [730, 272] width 487 height 651
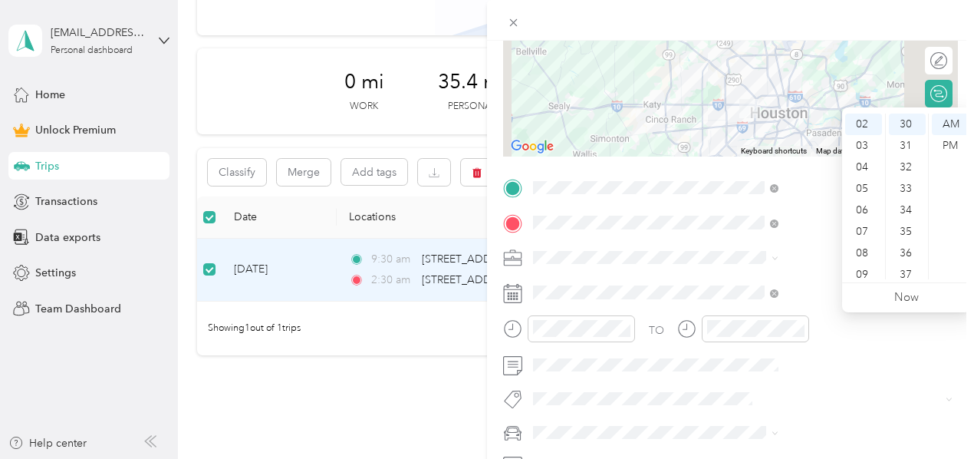
scroll to position [92, 0]
click at [865, 246] on div "10" at bounding box center [863, 246] width 37 height 21
click at [864, 246] on div "10" at bounding box center [863, 246] width 37 height 21
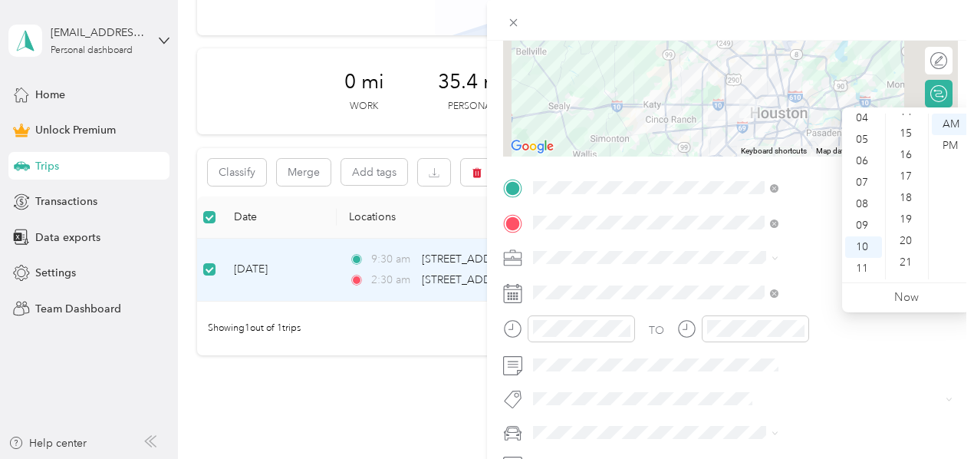
scroll to position [311, 0]
click at [907, 179] on div "17" at bounding box center [907, 178] width 37 height 21
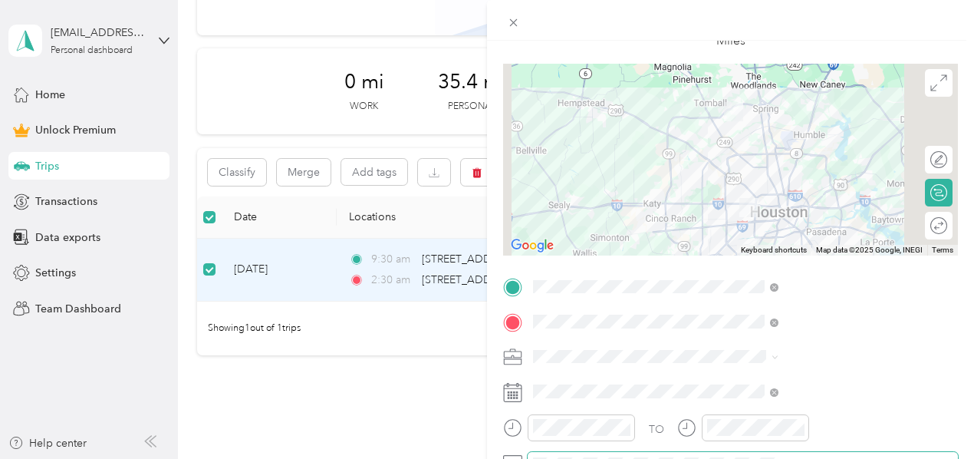
scroll to position [0, 0]
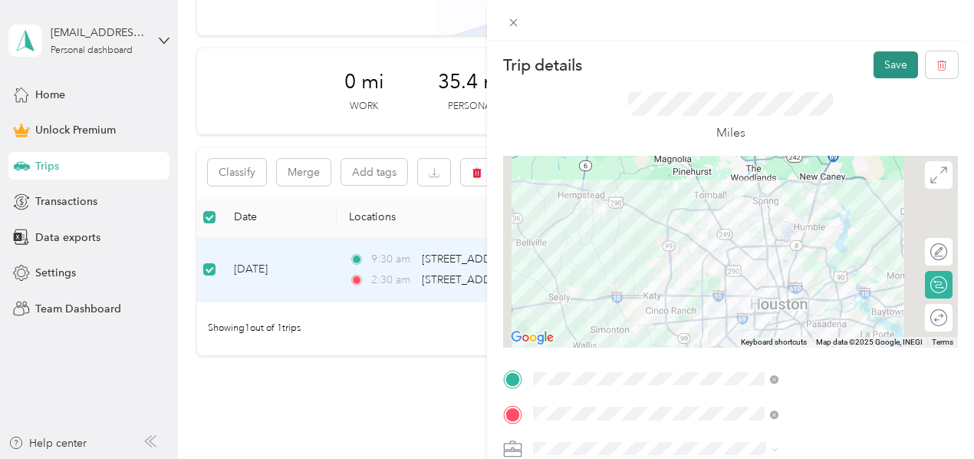
click at [891, 59] on button "Save" at bounding box center [896, 64] width 44 height 27
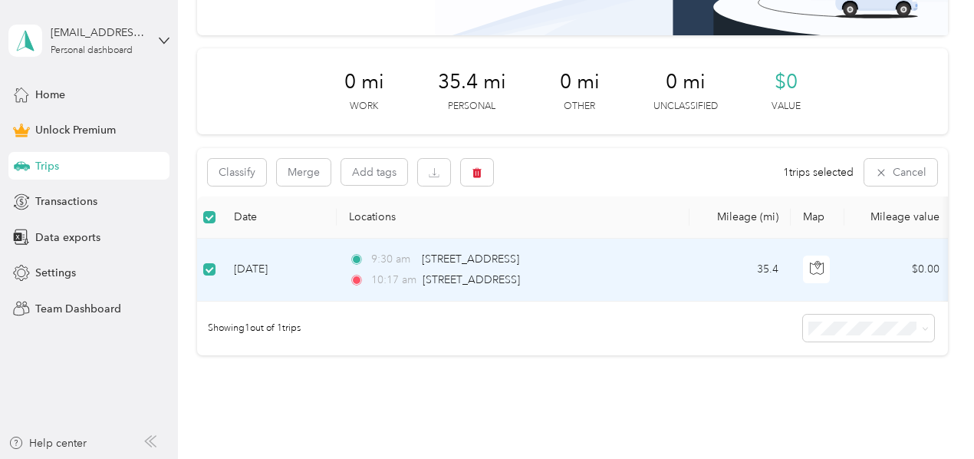
click at [690, 270] on td "35.4" at bounding box center [740, 270] width 101 height 63
click at [324, 263] on td "[DATE]" at bounding box center [279, 270] width 115 height 63
click at [385, 174] on button "Add tags" at bounding box center [374, 172] width 66 height 26
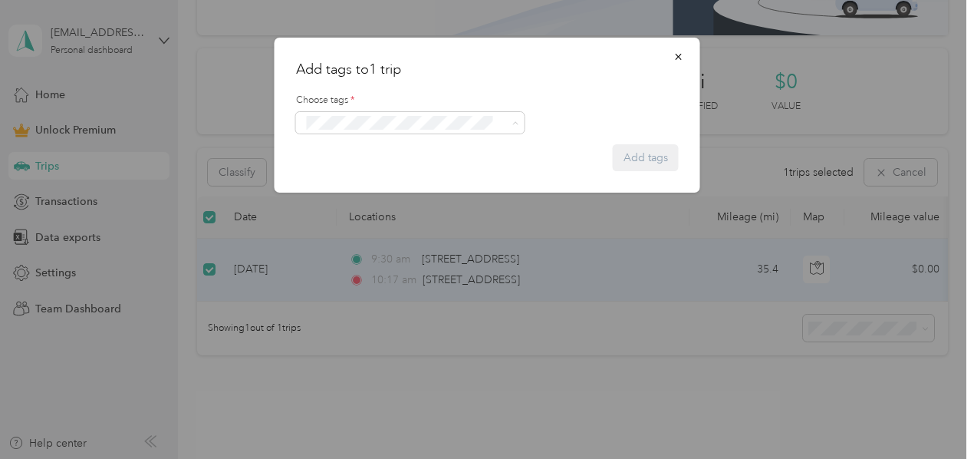
click at [519, 81] on form "Choose tags * Add tags" at bounding box center [487, 125] width 383 height 91
click at [684, 50] on button "button" at bounding box center [679, 56] width 32 height 27
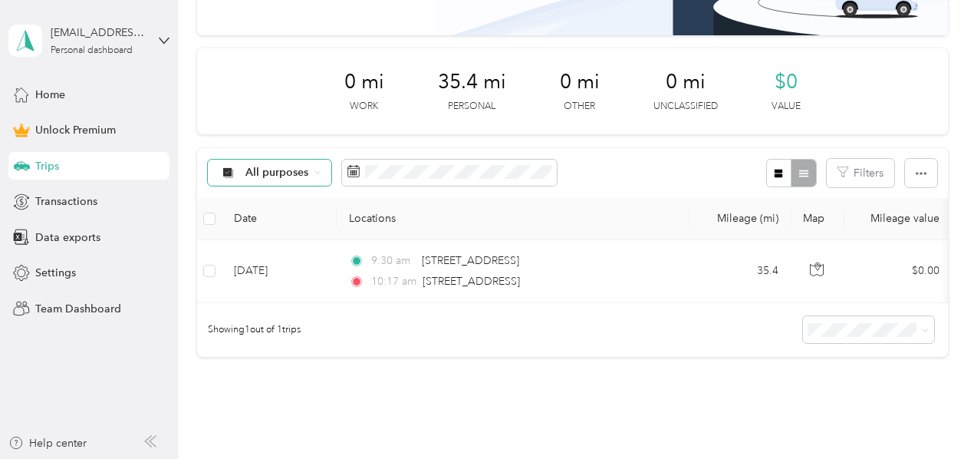
click at [322, 173] on div "All purposes" at bounding box center [270, 173] width 124 height 26
click at [269, 249] on span "Work" at bounding box center [283, 254] width 74 height 16
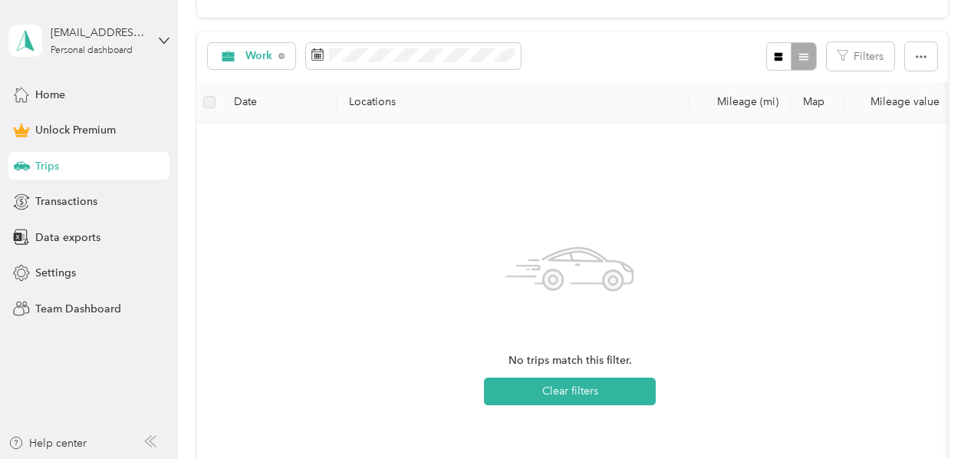
scroll to position [279, 0]
click at [292, 51] on div "Work" at bounding box center [252, 54] width 88 height 26
click at [267, 81] on span "All purposes" at bounding box center [277, 82] width 63 height 16
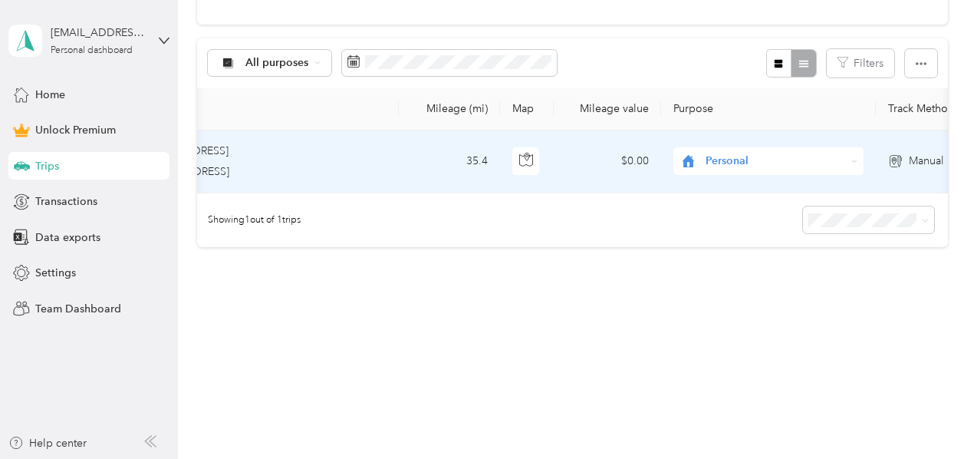
scroll to position [0, 523]
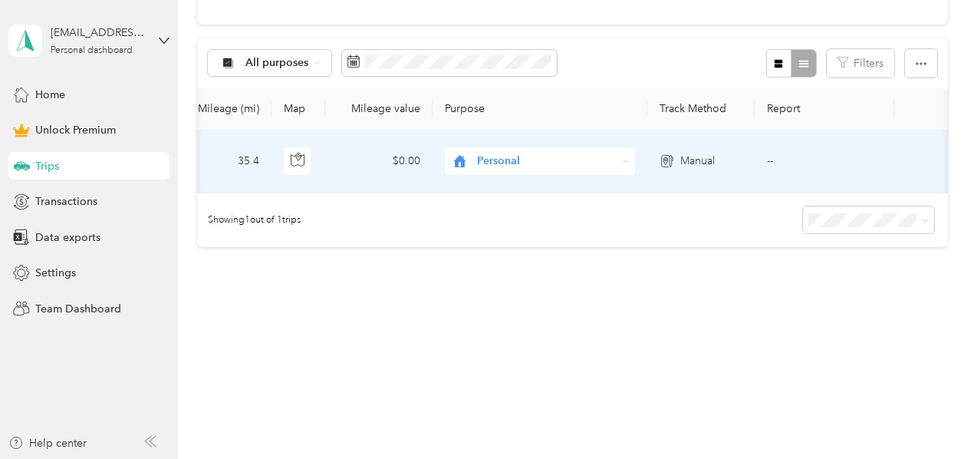
click at [534, 153] on span "Personal" at bounding box center [547, 161] width 140 height 17
click at [513, 232] on span "Technician" at bounding box center [550, 234] width 142 height 16
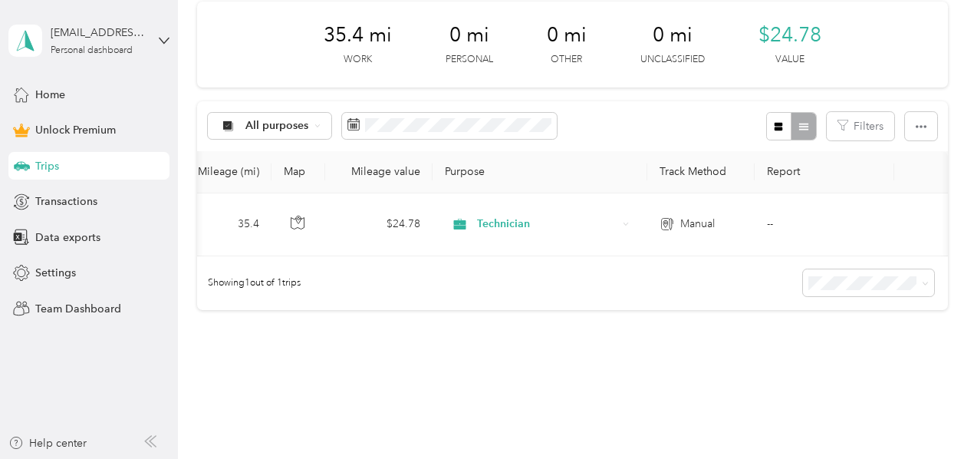
scroll to position [282, 0]
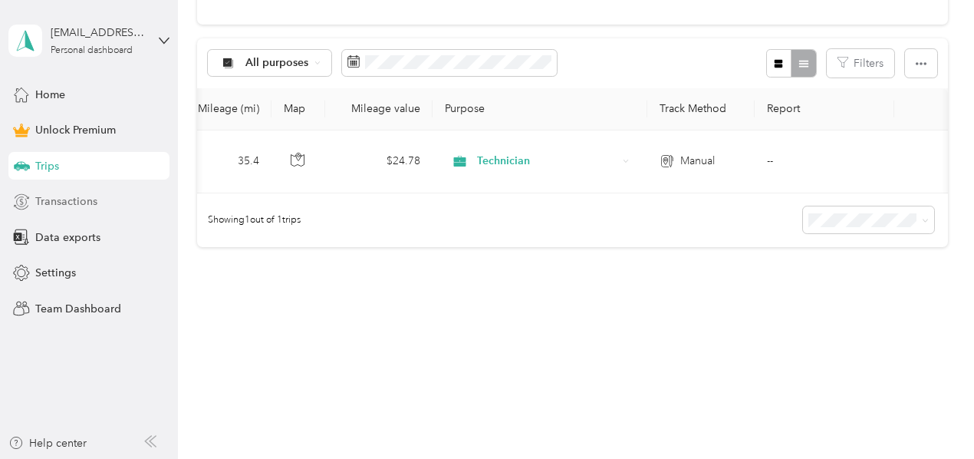
click at [60, 206] on span "Transactions" at bounding box center [66, 201] width 62 height 16
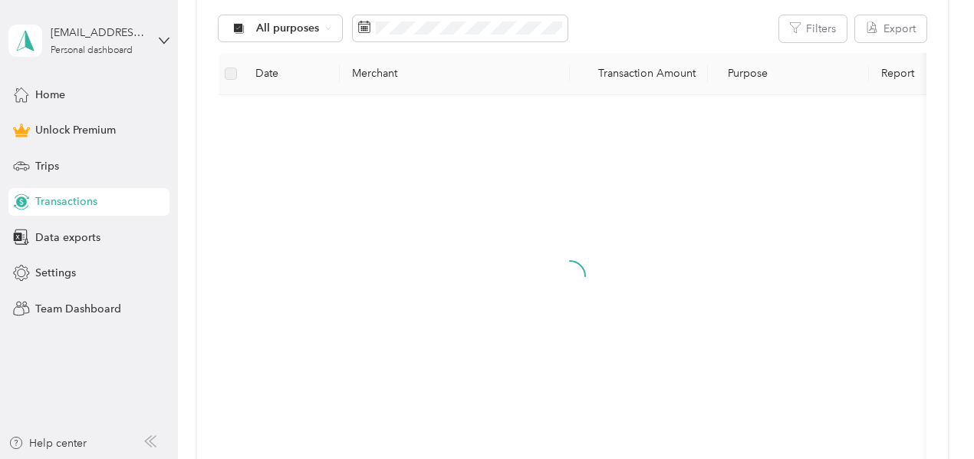
scroll to position [282, 0]
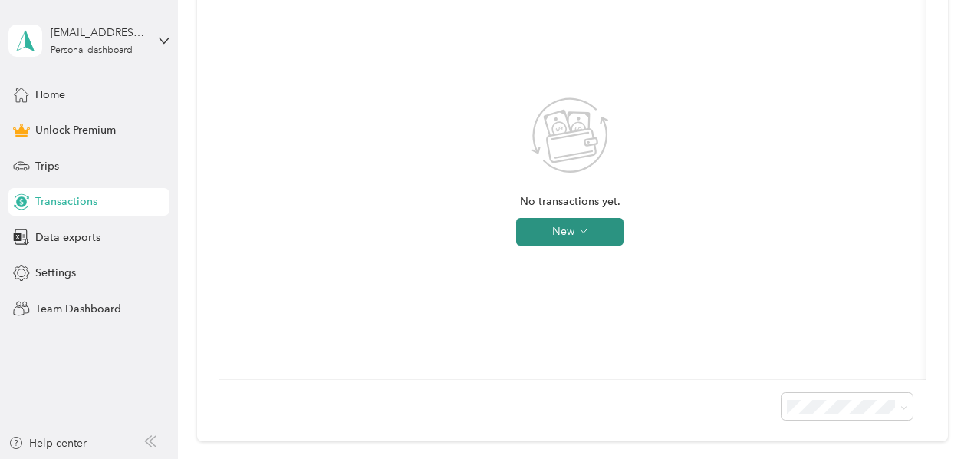
click at [586, 232] on icon "button" at bounding box center [584, 231] width 8 height 8
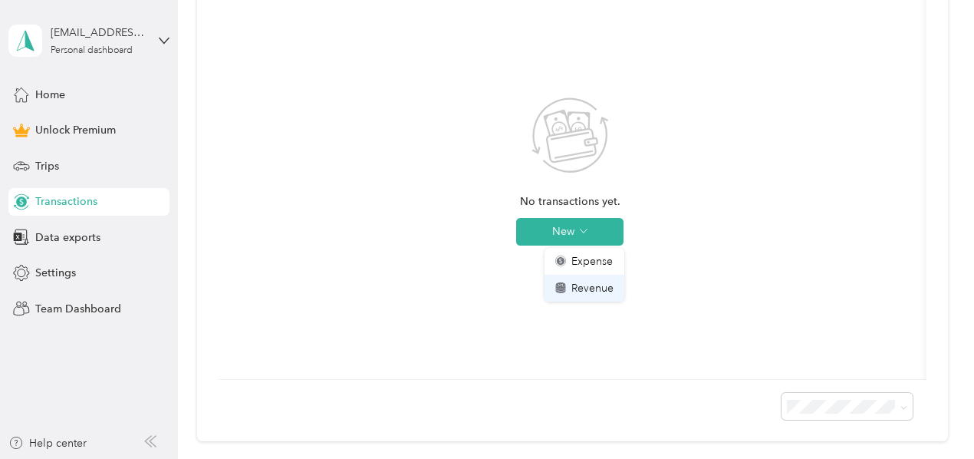
click at [594, 283] on span "Revenue" at bounding box center [593, 288] width 42 height 16
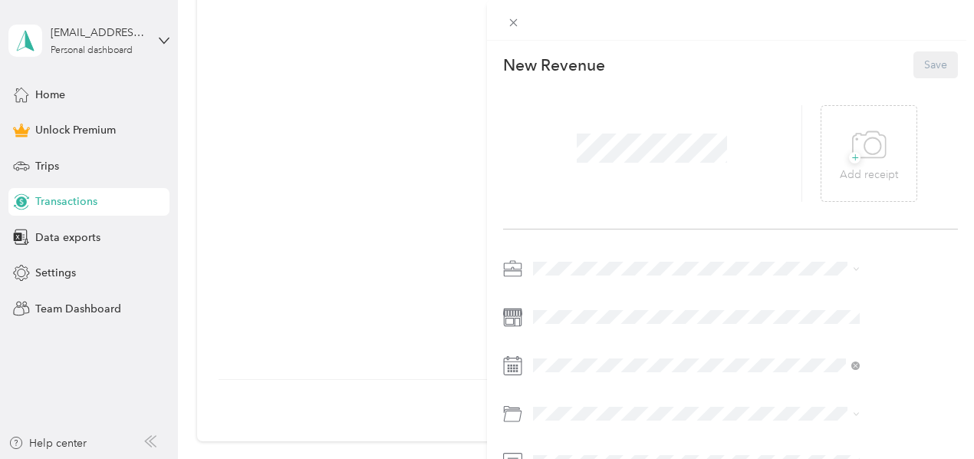
click at [559, 231] on div "This revenue cannot be edited because it is either under review, approved, or p…" at bounding box center [487, 229] width 974 height 459
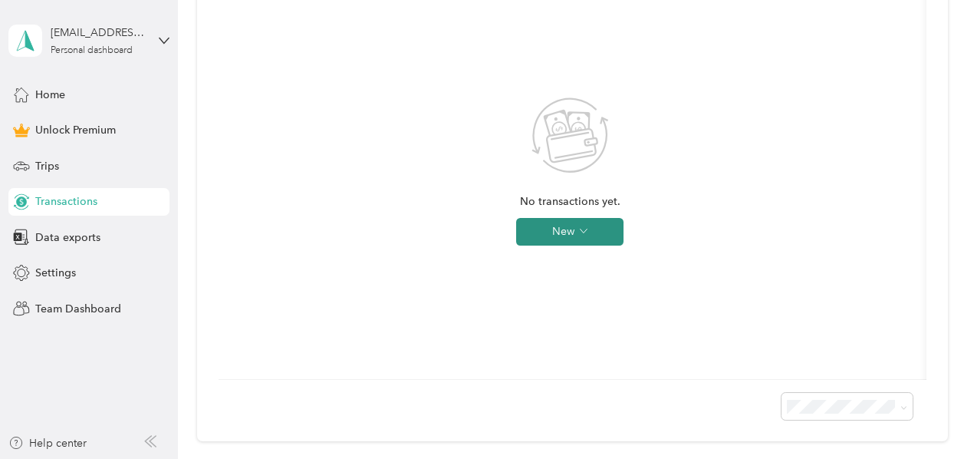
click at [578, 239] on button "New" at bounding box center [569, 232] width 107 height 28
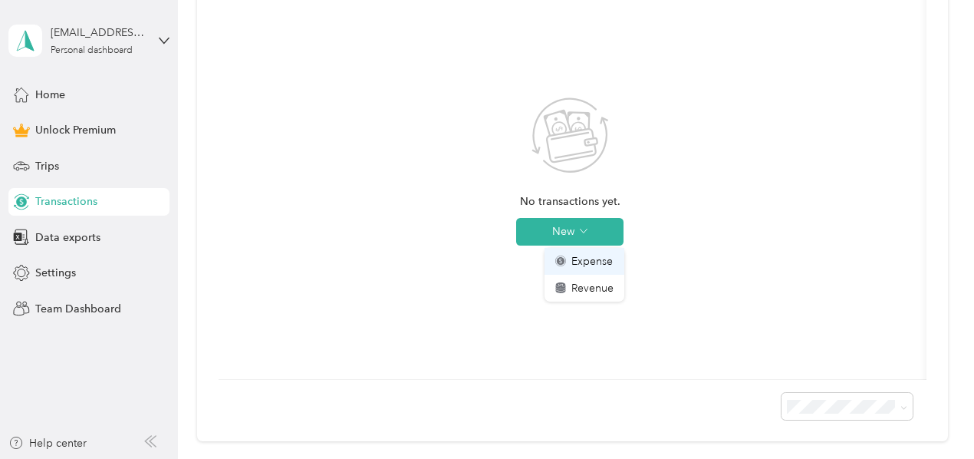
click at [591, 260] on span "Expense" at bounding box center [592, 261] width 41 height 16
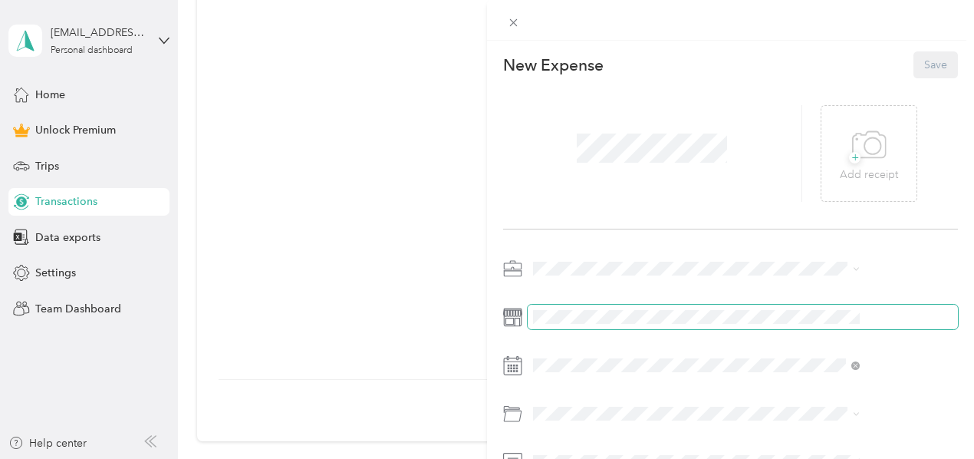
scroll to position [96, 0]
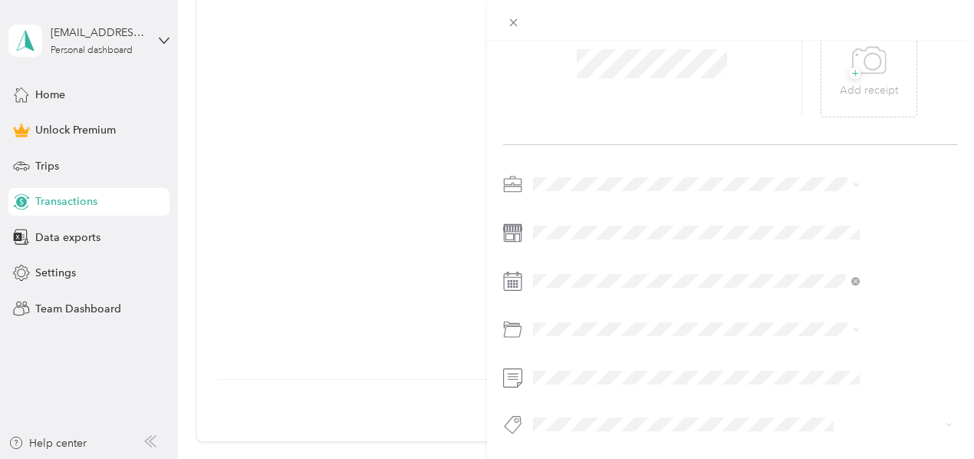
click at [236, 236] on div "This expense cannot be edited because it is either under review, approved, or p…" at bounding box center [487, 229] width 974 height 459
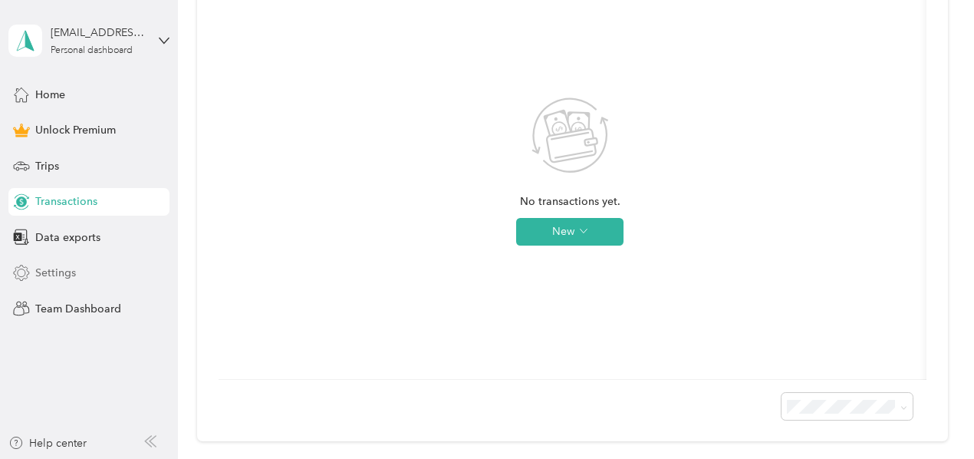
click at [58, 271] on span "Settings" at bounding box center [55, 273] width 41 height 16
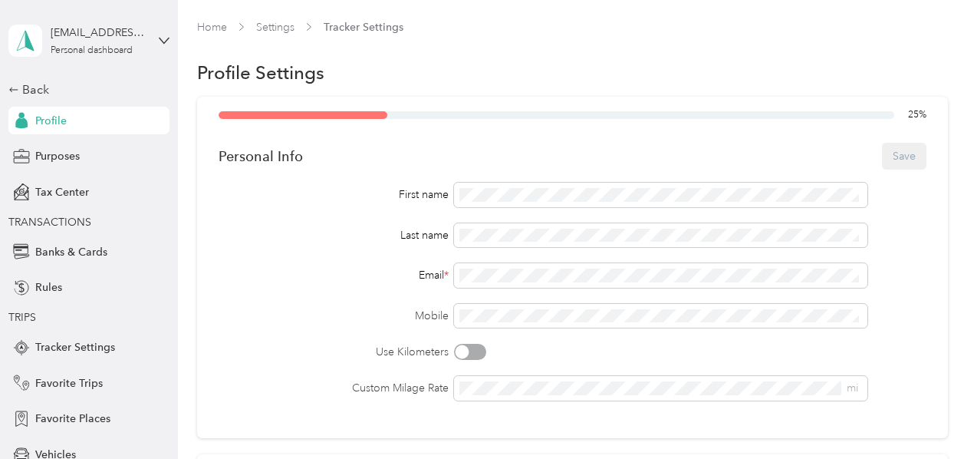
click at [57, 177] on div "Back Profile Purposes Tax Center TRANSACTIONS Banks & Cards Rules TRIPS Tracker…" at bounding box center [88, 322] width 161 height 483
click at [79, 205] on div "Tax Center" at bounding box center [88, 192] width 161 height 28
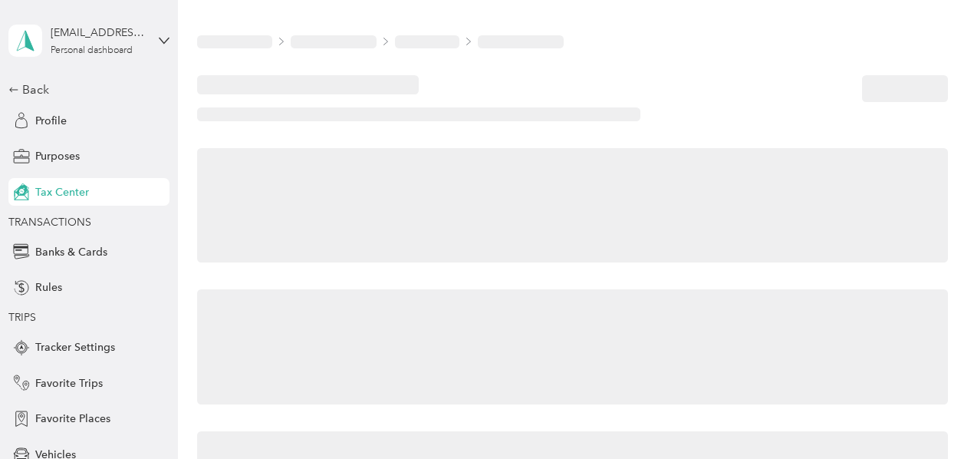
click at [72, 188] on span "Tax Center" at bounding box center [62, 192] width 54 height 16
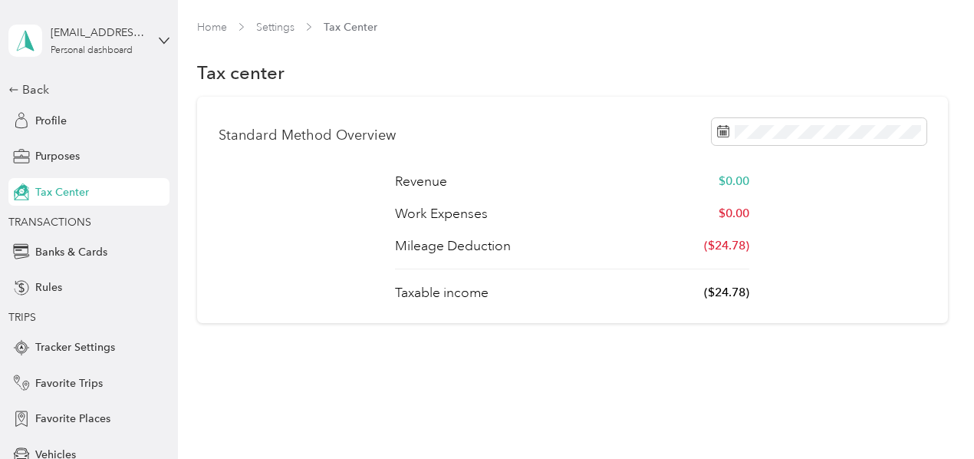
click at [152, 33] on div "[EMAIL_ADDRESS][DOMAIN_NAME] Personal dashboard" at bounding box center [88, 41] width 161 height 54
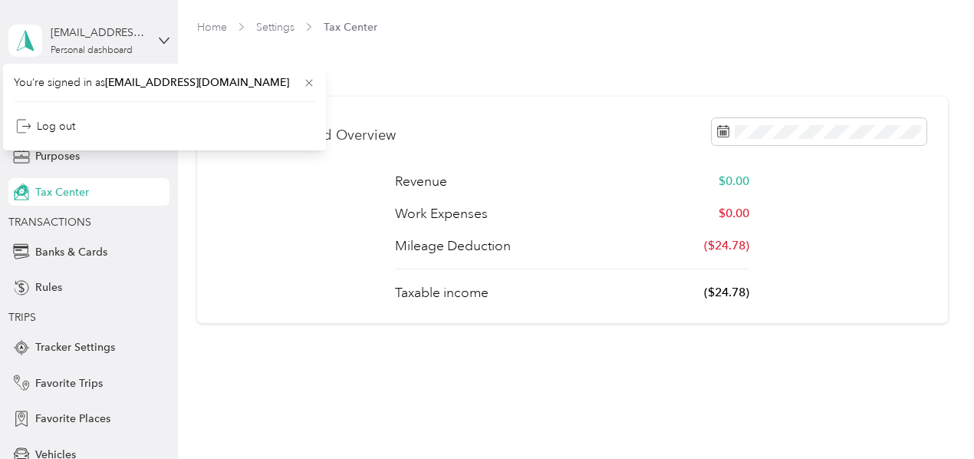
click at [153, 31] on div "[EMAIL_ADDRESS][DOMAIN_NAME] Personal dashboard" at bounding box center [88, 41] width 161 height 54
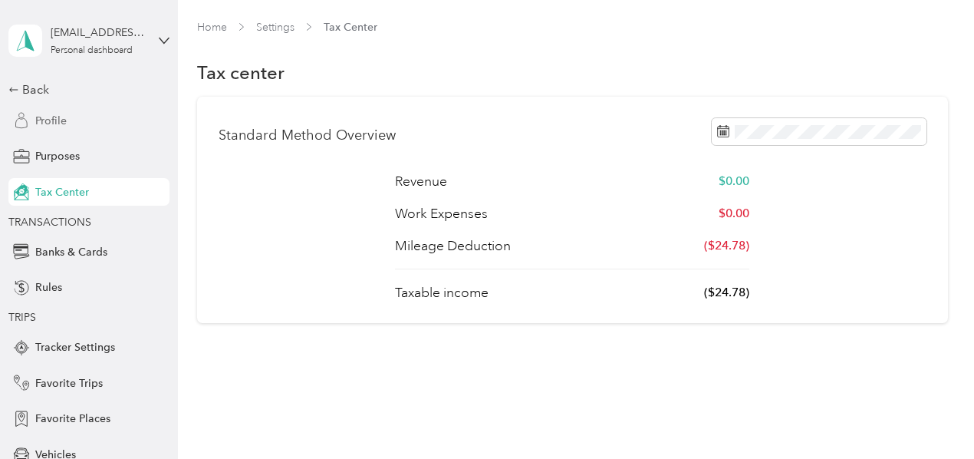
click at [48, 120] on span "Profile" at bounding box center [50, 121] width 31 height 16
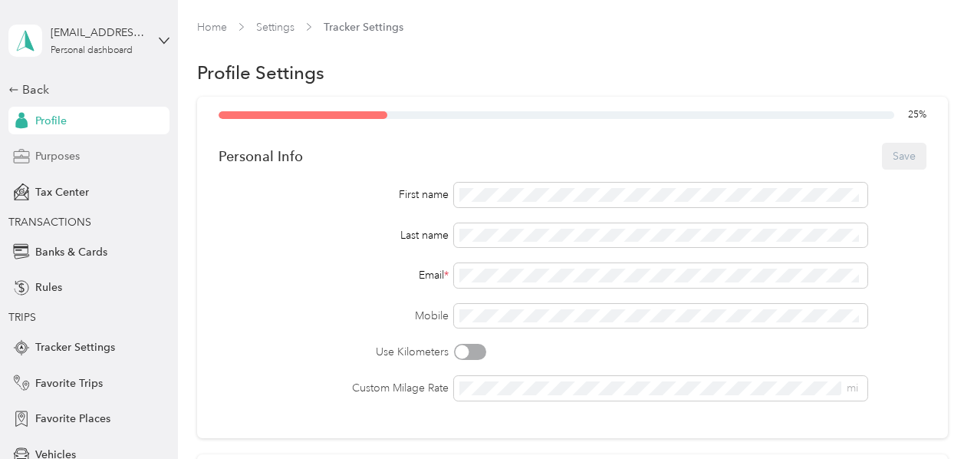
click at [38, 157] on span "Purposes" at bounding box center [57, 156] width 44 height 16
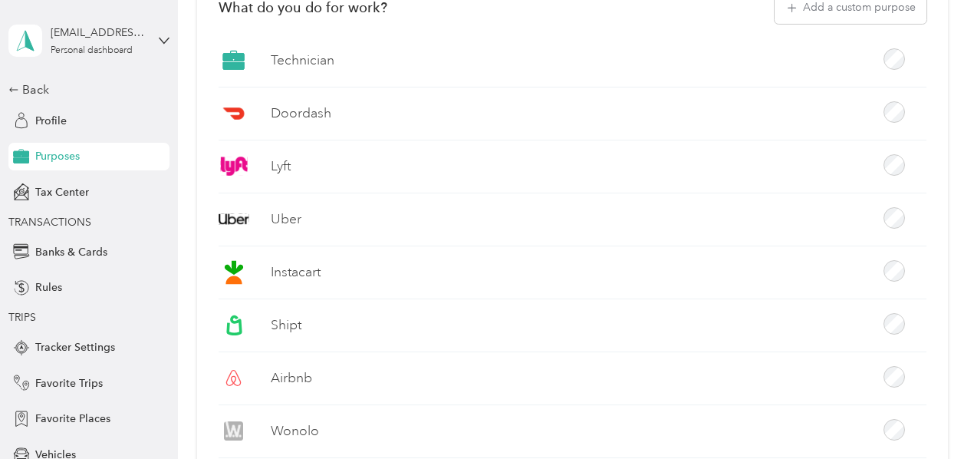
scroll to position [343, 0]
click at [316, 54] on label "Technician" at bounding box center [303, 59] width 64 height 19
click at [313, 61] on label "Technician" at bounding box center [303, 59] width 64 height 19
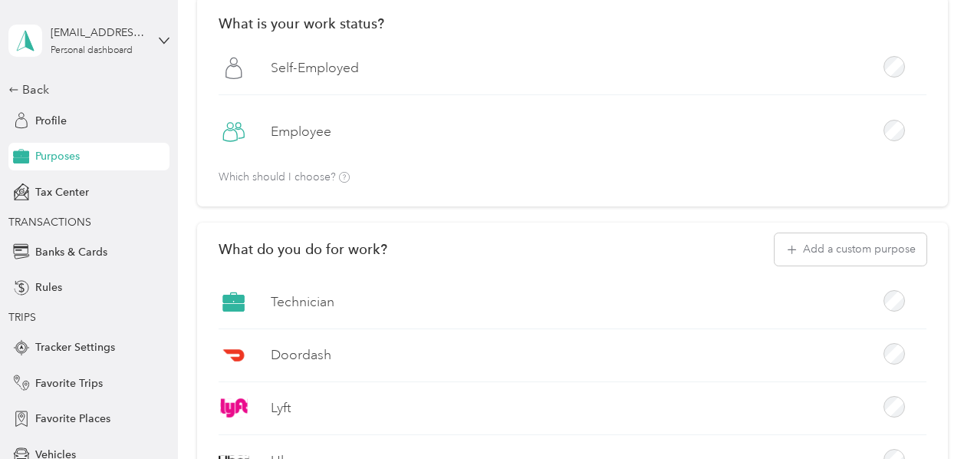
scroll to position [0, 0]
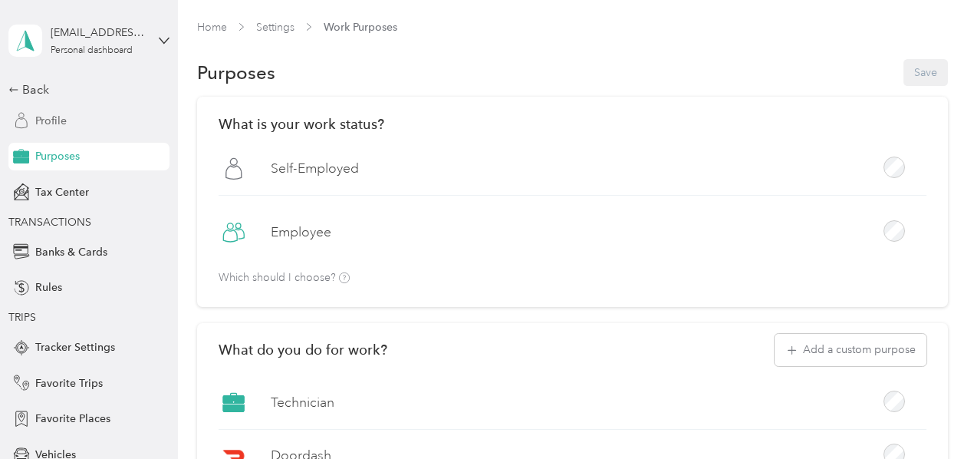
click at [47, 122] on span "Profile" at bounding box center [50, 121] width 31 height 16
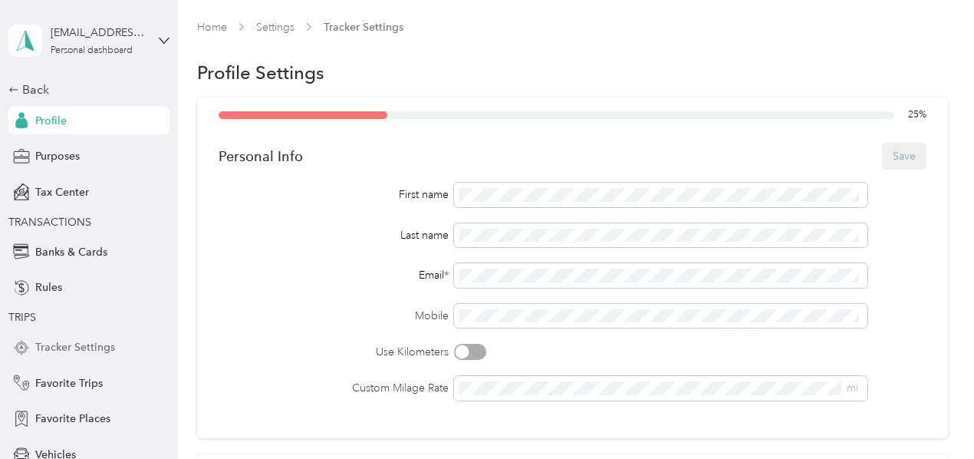
click at [66, 344] on span "Tracker Settings" at bounding box center [75, 347] width 80 height 16
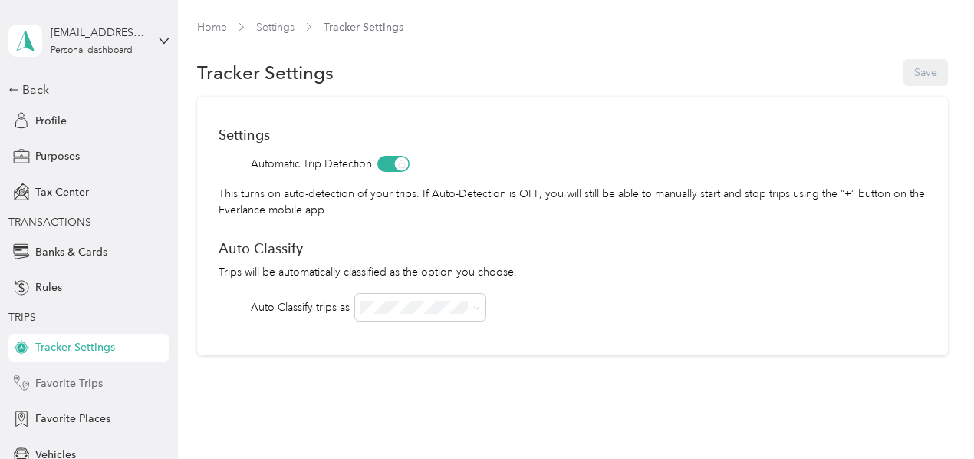
scroll to position [143, 0]
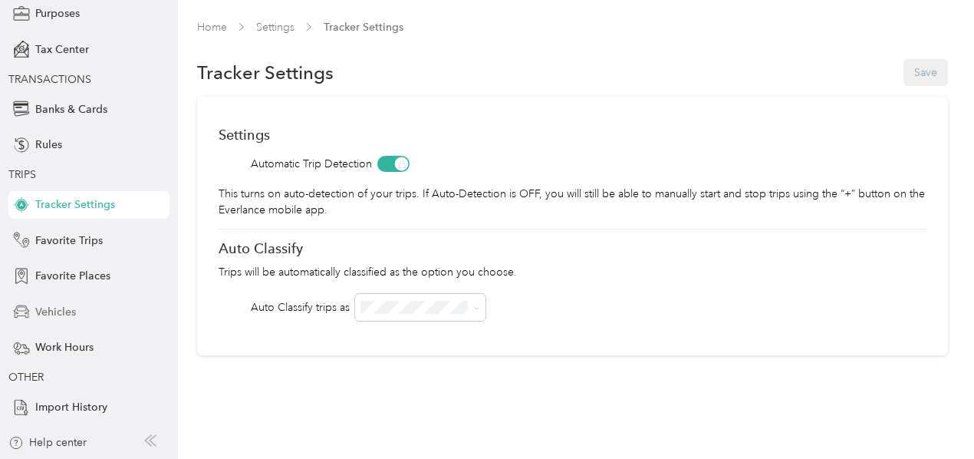
click at [50, 312] on span "Vehicles" at bounding box center [55, 312] width 41 height 16
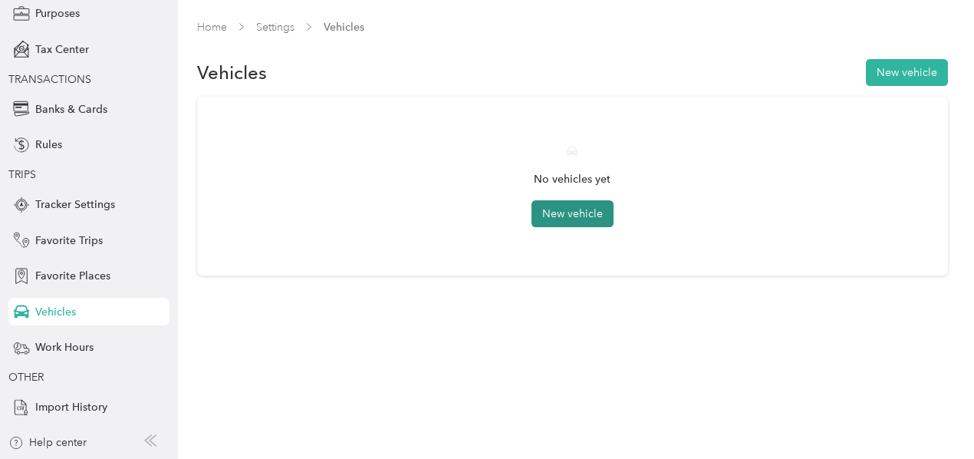
click at [571, 212] on button "New vehicle" at bounding box center [573, 213] width 82 height 27
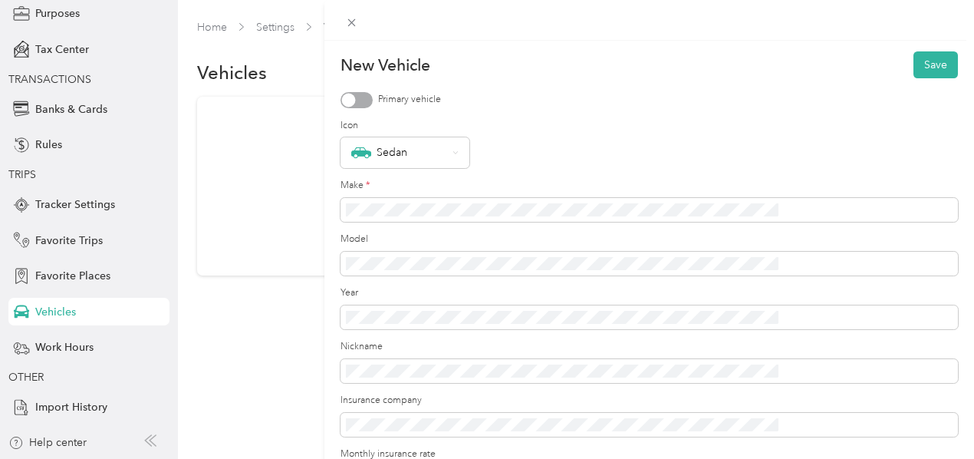
click at [515, 89] on form "New Vehicle Save Primary vehicle Icon Sedan Make * Model Year Nickname Insuranc…" at bounding box center [650, 319] width 618 height 536
click at [509, 87] on form "New Vehicle Save Primary vehicle Icon Sedan Make * Model Year Nickname Insuranc…" at bounding box center [650, 319] width 618 height 536
click at [500, 98] on div "New Vehicle Save Primary vehicle Icon Sedan Make * Model Year Nickname Insuranc…" at bounding box center [650, 270] width 650 height 459
click at [519, 117] on form "New Vehicle Save Primary vehicle Icon Sedan Make * Model Year Nickname Insuranc…" at bounding box center [650, 319] width 618 height 536
click at [516, 110] on form "New Vehicle Save Primary vehicle Icon Sedan Make * Model Year Nickname Insuranc…" at bounding box center [650, 319] width 618 height 536
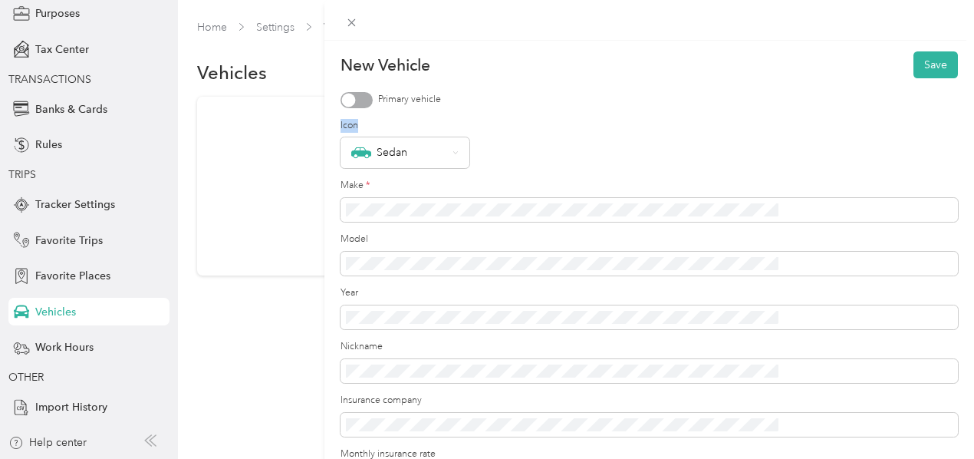
click at [516, 110] on form "New Vehicle Save Primary vehicle Icon Sedan Make * Model Year Nickname Insuranc…" at bounding box center [650, 319] width 618 height 536
click at [356, 104] on div at bounding box center [349, 100] width 14 height 14
click at [447, 157] on div "Sedan" at bounding box center [399, 153] width 96 height 20
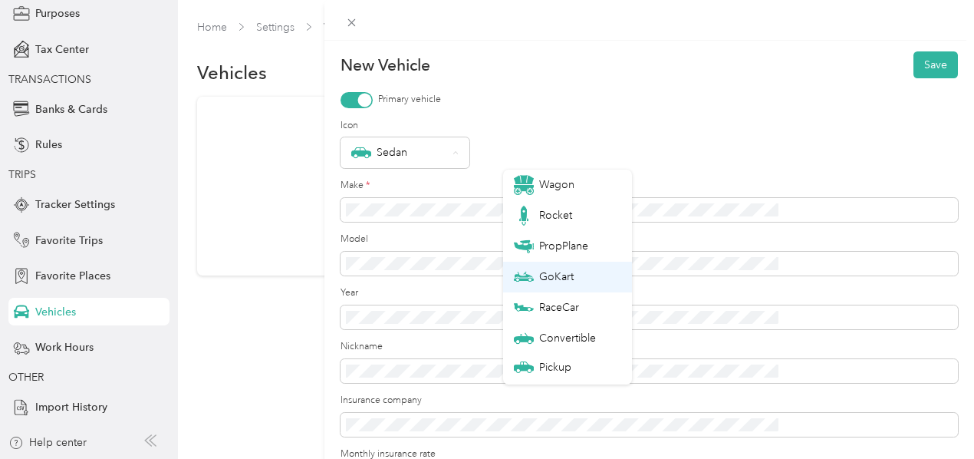
scroll to position [54, 0]
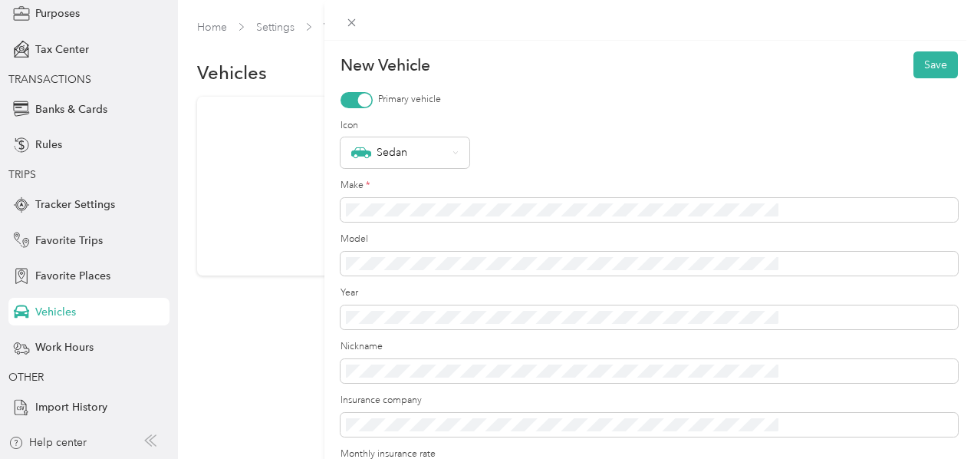
click at [551, 364] on div "Sedan" at bounding box center [559, 369] width 91 height 20
click at [889, 124] on label "Icon" at bounding box center [650, 126] width 618 height 14
click at [915, 68] on button "Save" at bounding box center [936, 64] width 44 height 27
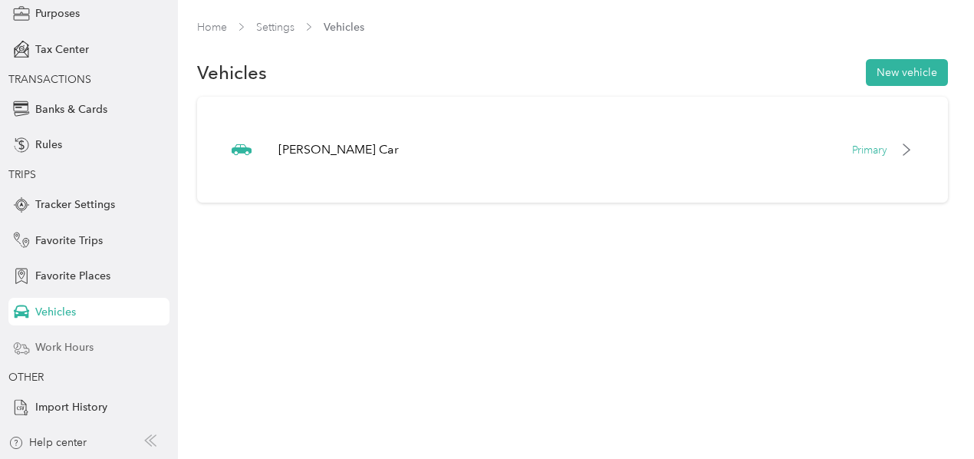
click at [68, 350] on span "Work Hours" at bounding box center [64, 347] width 58 height 16
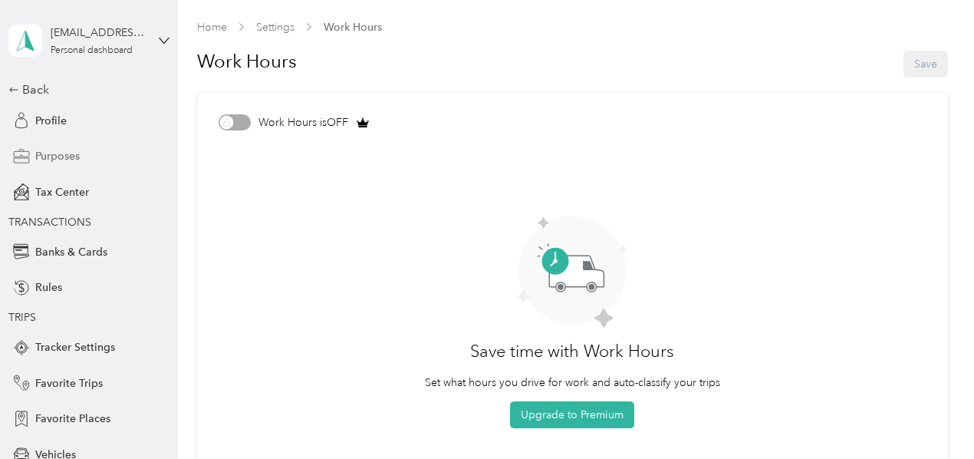
click at [55, 160] on span "Purposes" at bounding box center [57, 156] width 44 height 16
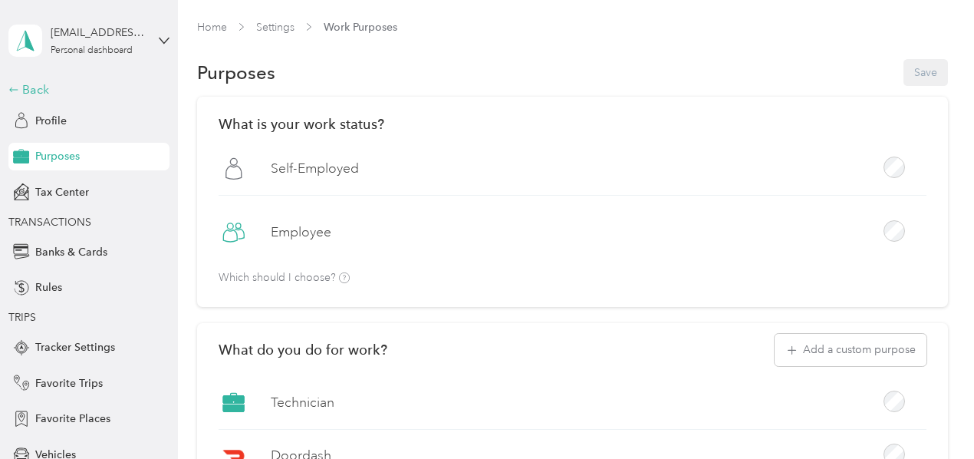
click at [9, 85] on icon at bounding box center [13, 89] width 11 height 11
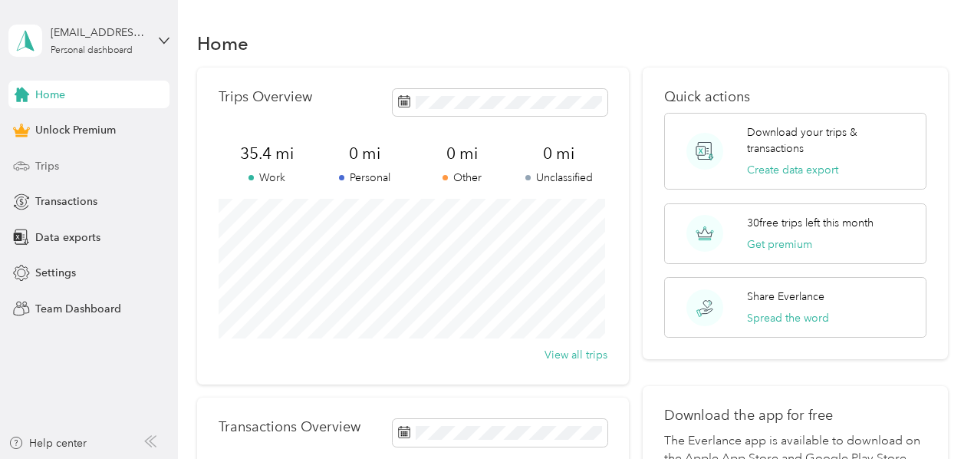
click at [48, 167] on span "Trips" at bounding box center [47, 166] width 24 height 16
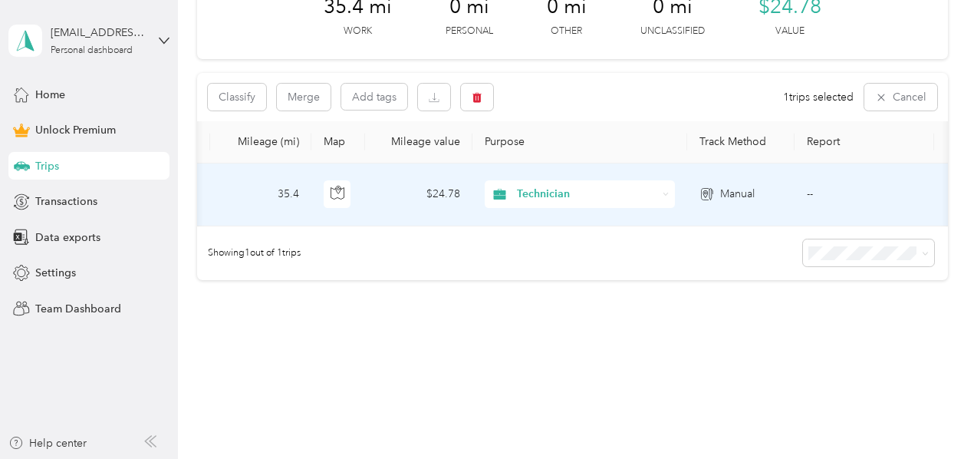
scroll to position [0, 523]
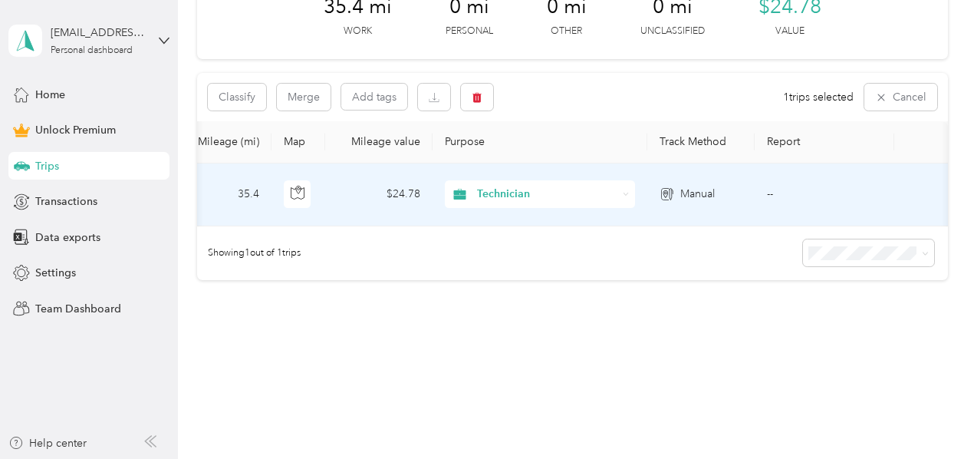
click at [779, 196] on td "--" at bounding box center [825, 194] width 140 height 63
click at [774, 185] on td "--" at bounding box center [825, 194] width 140 height 63
click at [789, 133] on th "Report" at bounding box center [825, 142] width 140 height 42
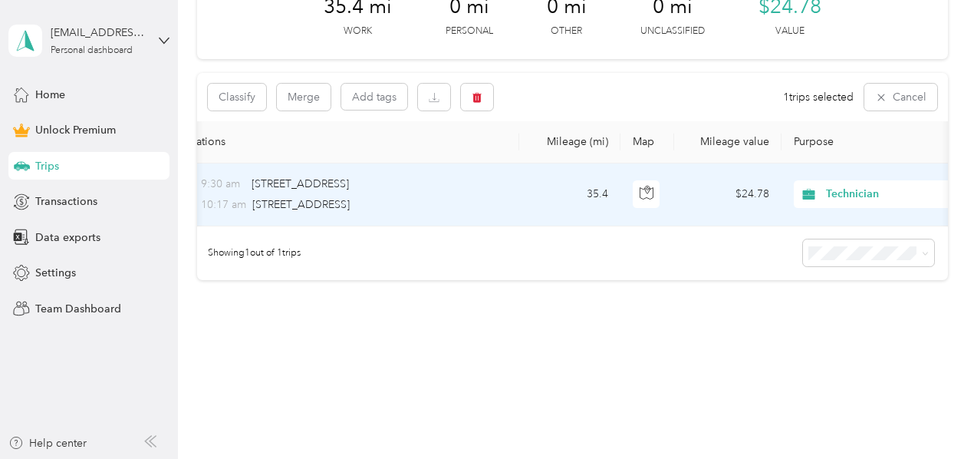
scroll to position [0, 0]
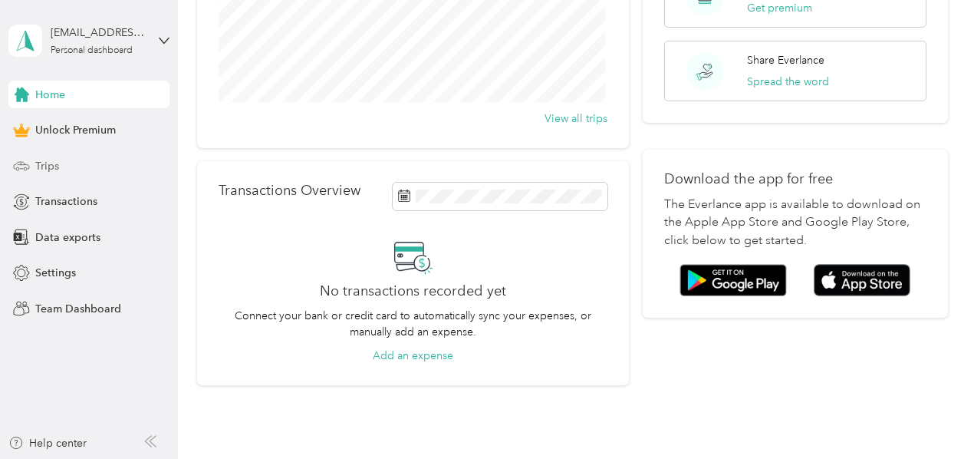
click at [49, 166] on span "Trips" at bounding box center [47, 166] width 24 height 16
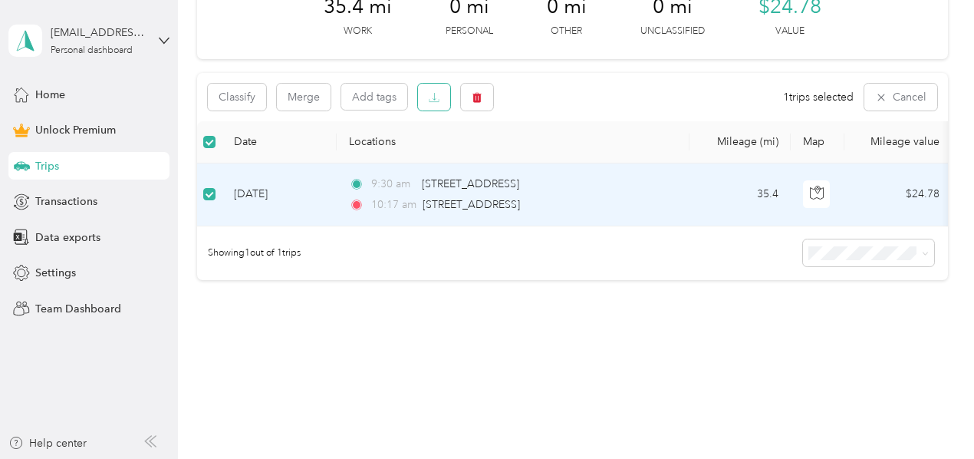
click at [440, 95] on button "button" at bounding box center [434, 97] width 32 height 27
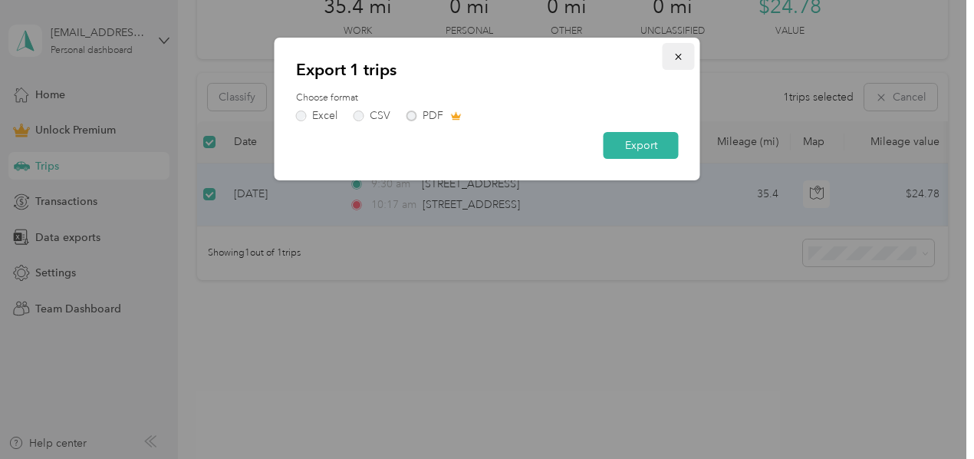
click at [680, 55] on icon "button" at bounding box center [679, 56] width 11 height 11
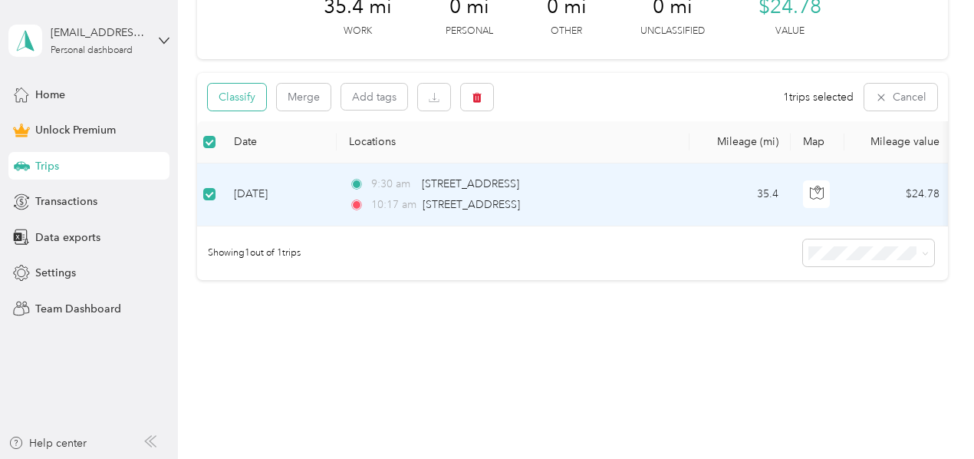
click at [238, 102] on button "Classify" at bounding box center [237, 97] width 58 height 27
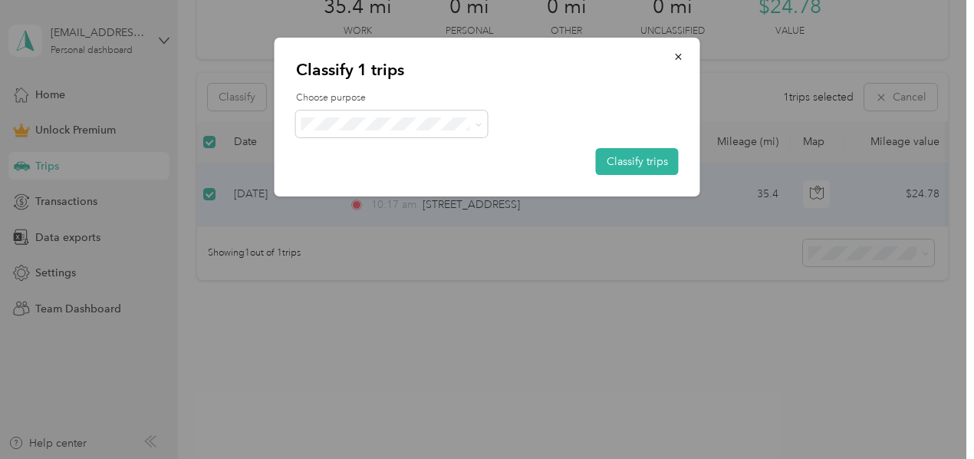
click at [502, 128] on div at bounding box center [487, 123] width 383 height 27
click at [487, 122] on div at bounding box center [487, 123] width 383 height 27
click at [481, 122] on icon at bounding box center [478, 124] width 7 height 7
click at [480, 122] on icon at bounding box center [478, 124] width 7 height 7
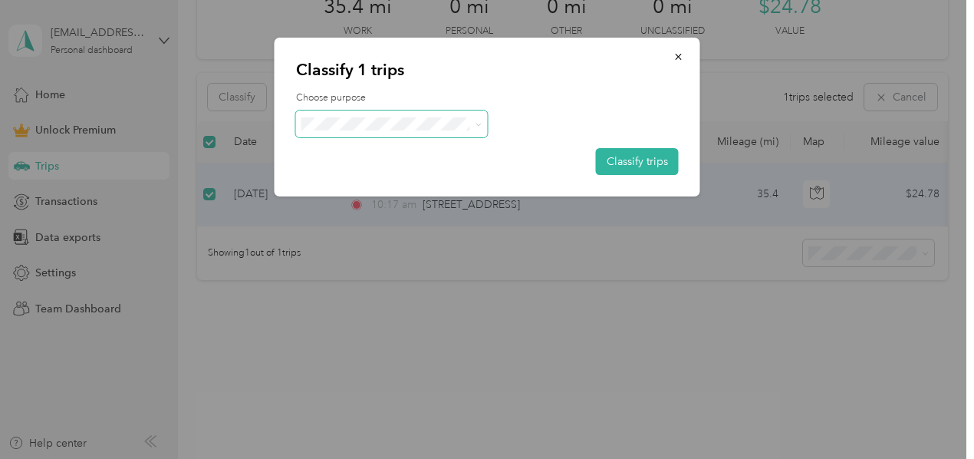
click at [440, 149] on span "Work" at bounding box center [405, 148] width 143 height 16
click at [639, 160] on button "Classify trips" at bounding box center [637, 161] width 83 height 27
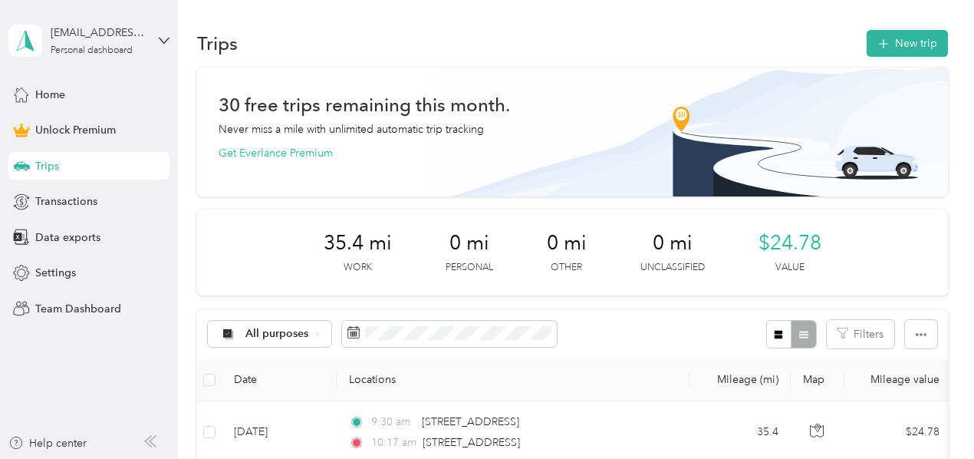
scroll to position [97, 0]
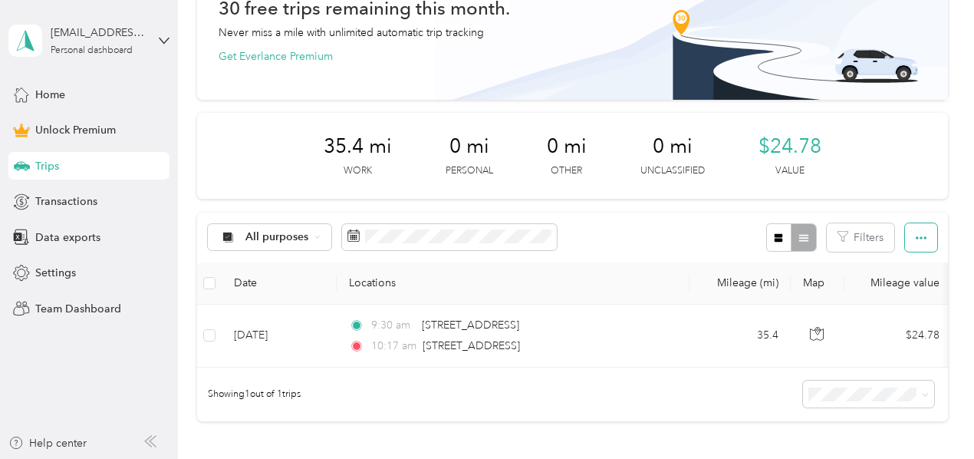
click at [918, 238] on icon "button" at bounding box center [921, 237] width 11 height 11
click at [918, 238] on icon "button" at bounding box center [921, 237] width 11 height 3
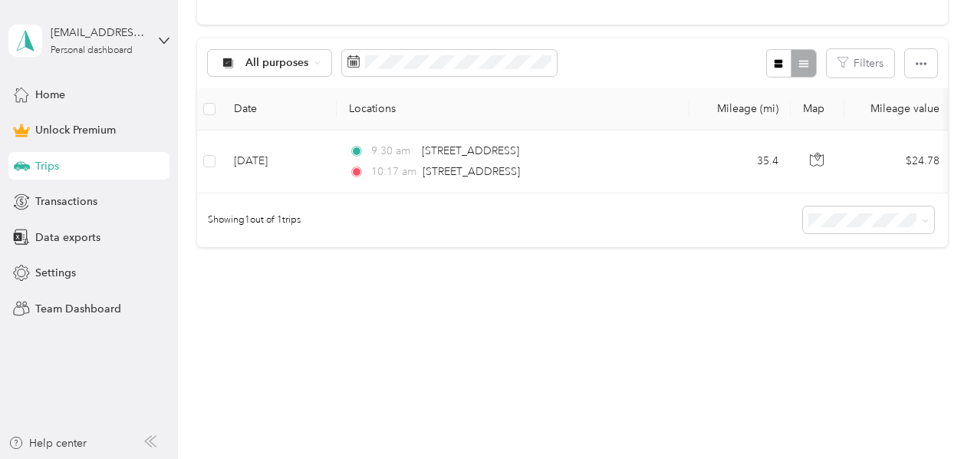
scroll to position [0, 0]
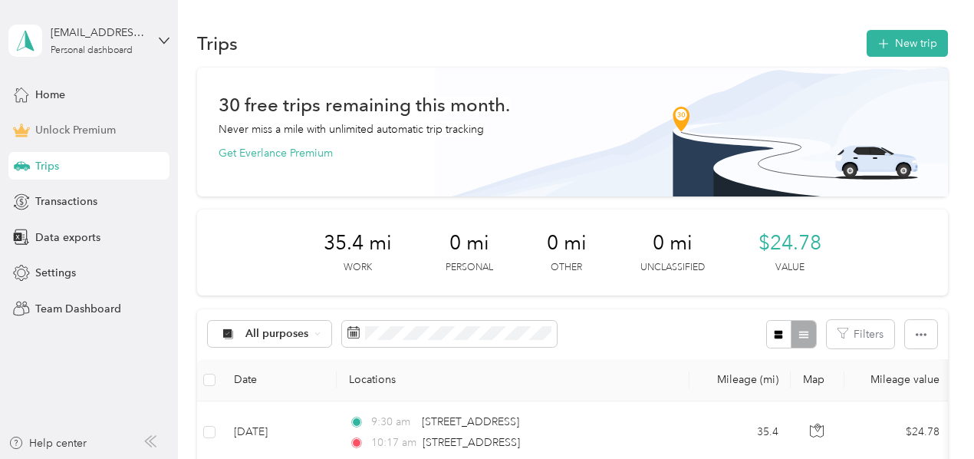
click at [68, 130] on span "Unlock Premium" at bounding box center [75, 130] width 81 height 16
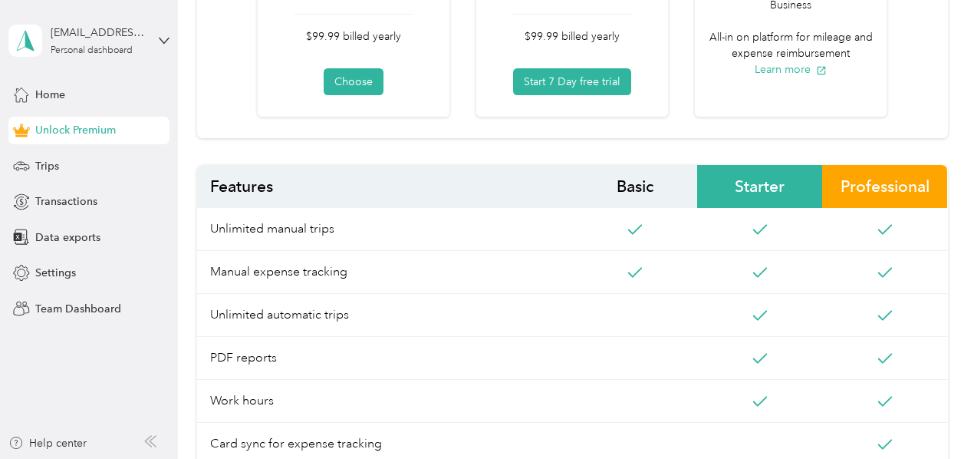
scroll to position [516, 0]
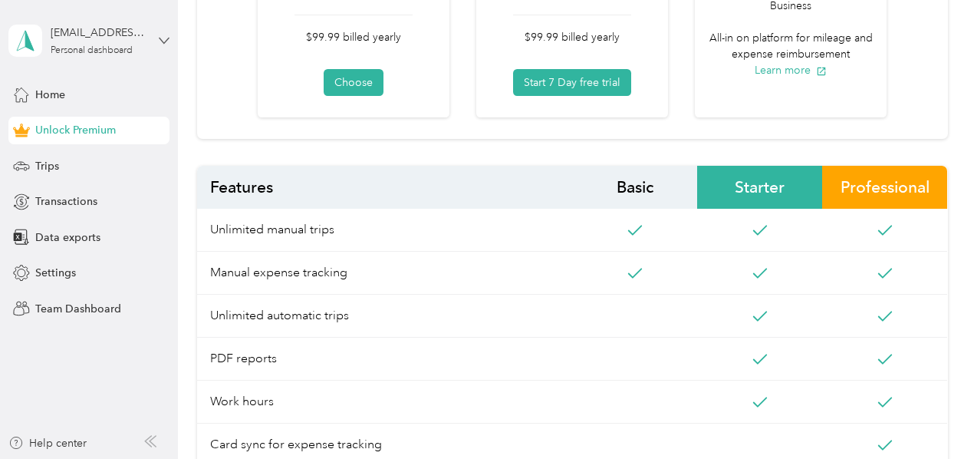
click at [164, 36] on icon at bounding box center [164, 40] width 11 height 11
